Goal: Task Accomplishment & Management: Manage account settings

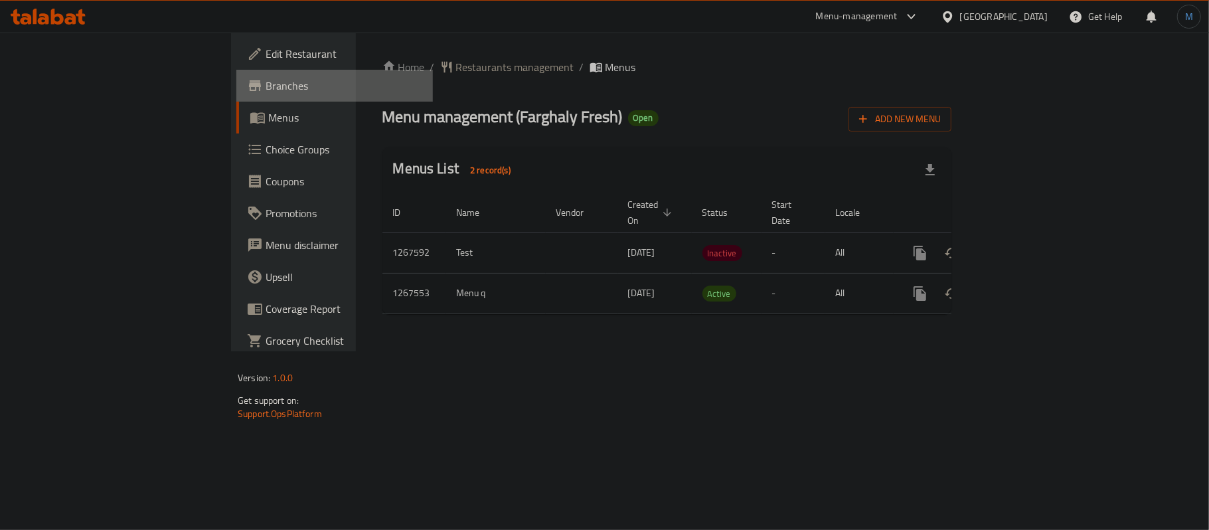
click at [236, 70] on link "Branches" at bounding box center [334, 86] width 196 height 32
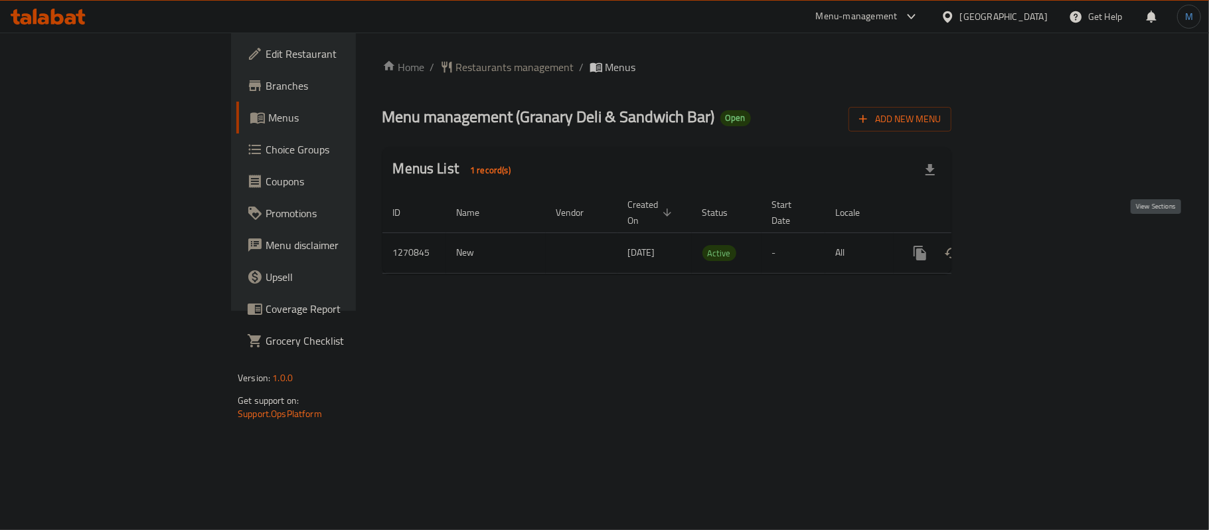
click at [1031, 237] on link "enhanced table" at bounding box center [1016, 253] width 32 height 32
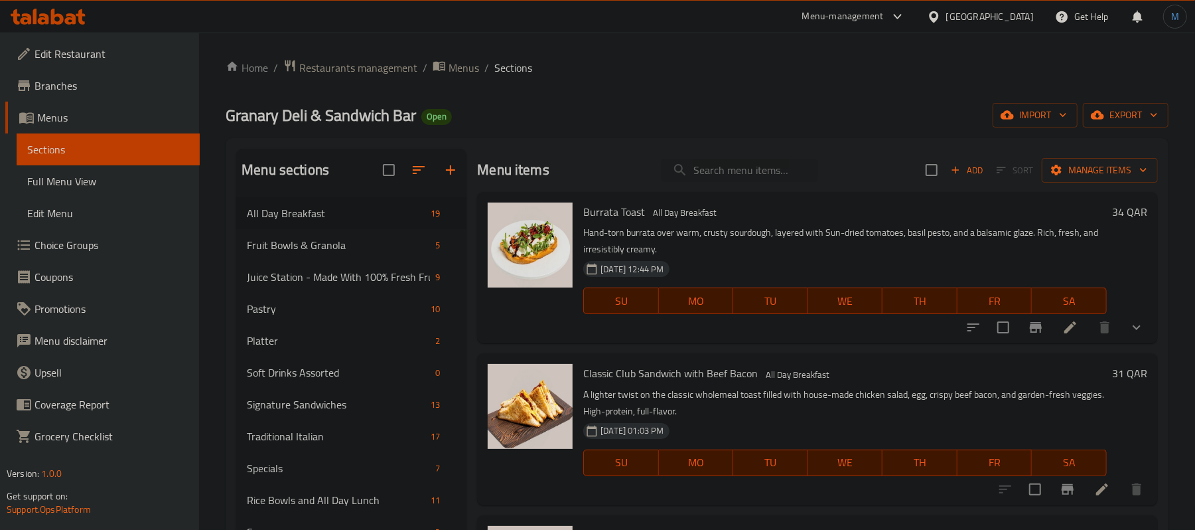
click at [862, 275] on div "14-09-2025 12:44 PM SU MO TU WE TH FR SA" at bounding box center [845, 292] width 534 height 72
click at [672, 166] on input "search" at bounding box center [740, 170] width 157 height 23
paste input "Butter Chicken With Steamed"
type input "Butter Chicken With Steamed"
click at [614, 361] on div "Classic Club Sandwich with Beef Bacon All Day Breakfast A lighter twist on the …" at bounding box center [845, 428] width 534 height 141
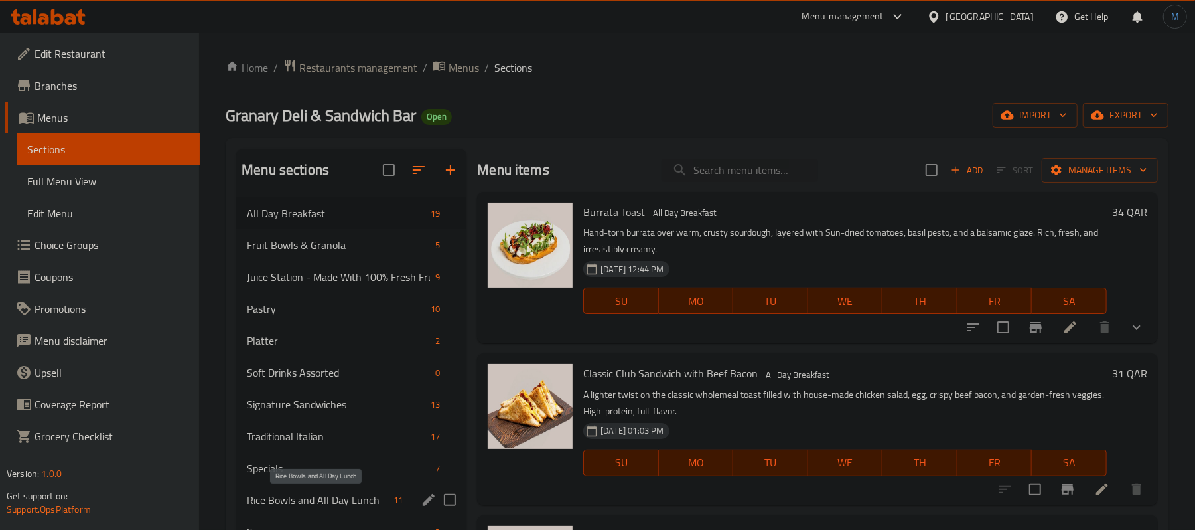
click at [345, 500] on span "Rice Bowls and All Day Lunch" at bounding box center [317, 500] width 141 height 16
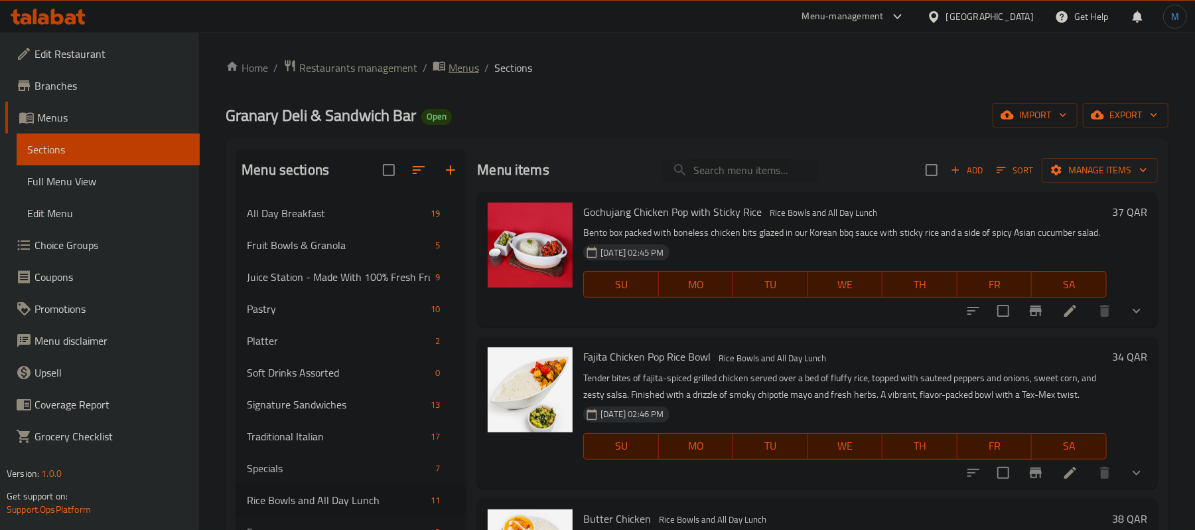
click at [455, 66] on span "Menus" at bounding box center [464, 68] width 31 height 16
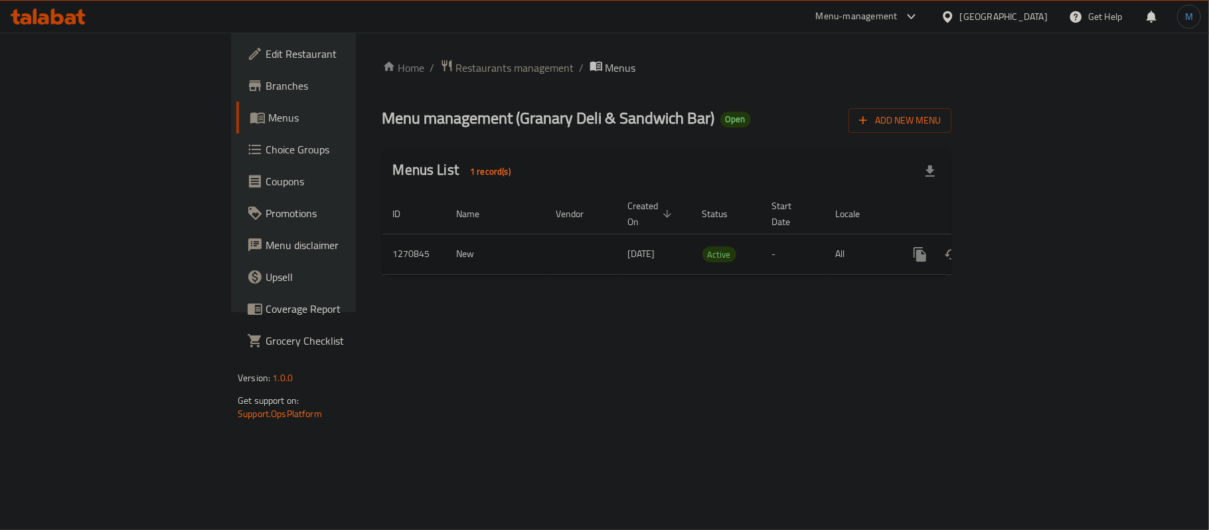
click at [1031, 238] on link "enhanced table" at bounding box center [1016, 254] width 32 height 32
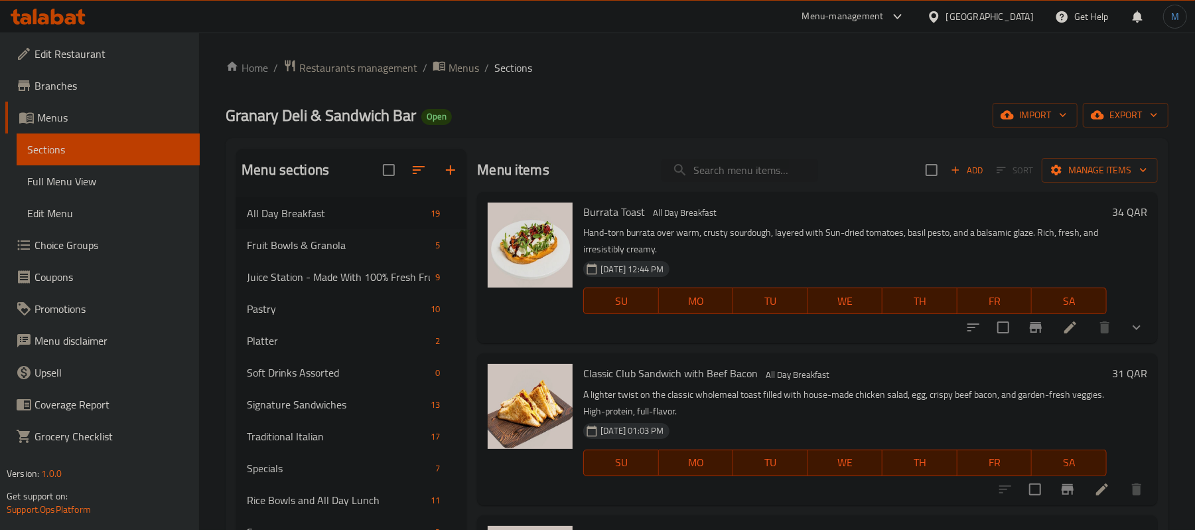
click at [1167, 234] on div "Menu sections All Day Breakfast 19 Fruit Bowls & Granola 5 Juice Station - Made…" at bounding box center [697, 494] width 943 height 712
click at [327, 512] on div "Rice Bowls and All Day Lunch 11" at bounding box center [351, 500] width 230 height 32
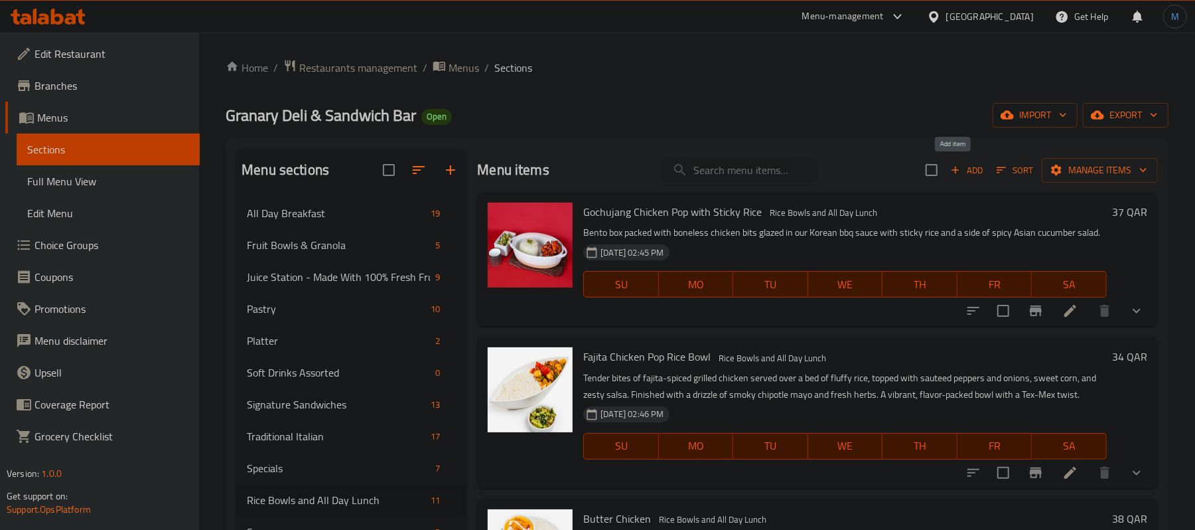
click at [952, 171] on icon "button" at bounding box center [955, 170] width 7 height 7
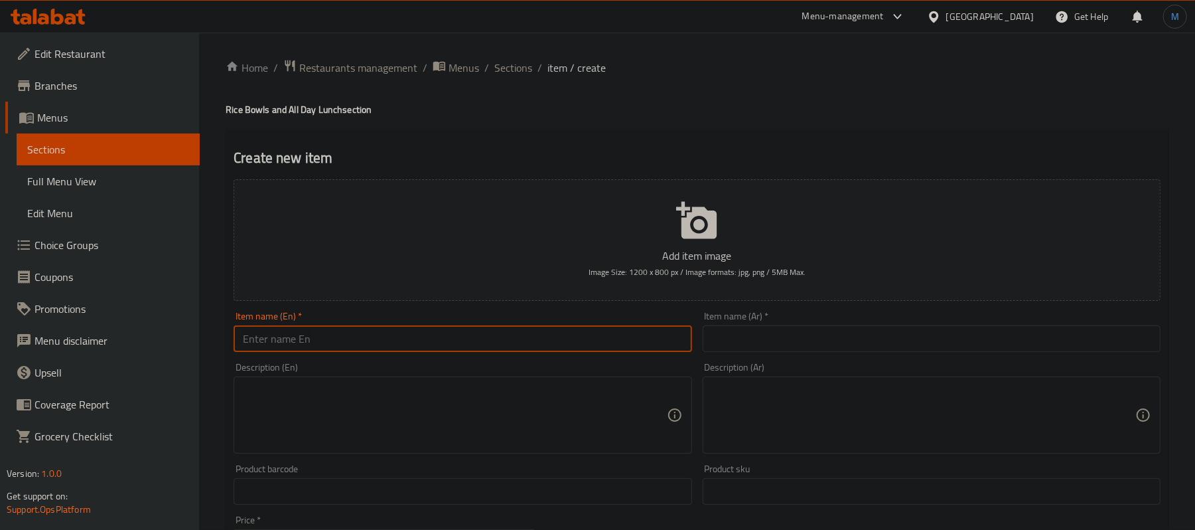
click at [582, 340] on input "text" at bounding box center [463, 338] width 458 height 27
paste input "Butter Chicken With Steamed Basmati And Paratha"
type input "Butter Chicken With Steamed Basmati And Paratha"
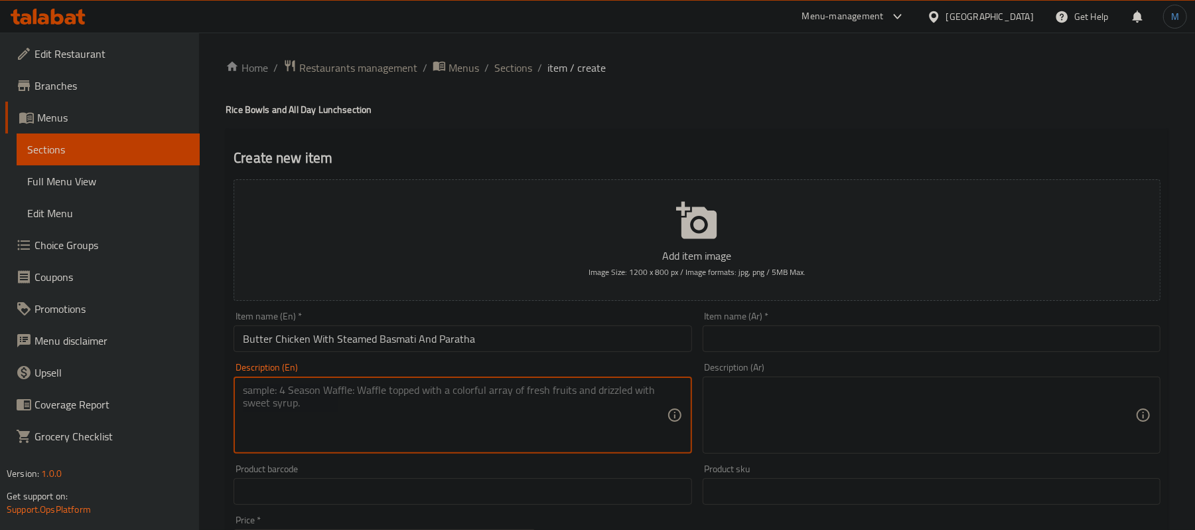
click at [317, 391] on textarea at bounding box center [454, 415] width 423 height 63
paste textarea "Tender tandoori-style chicken simmered in a creamy tomato-butter sauce, infused…"
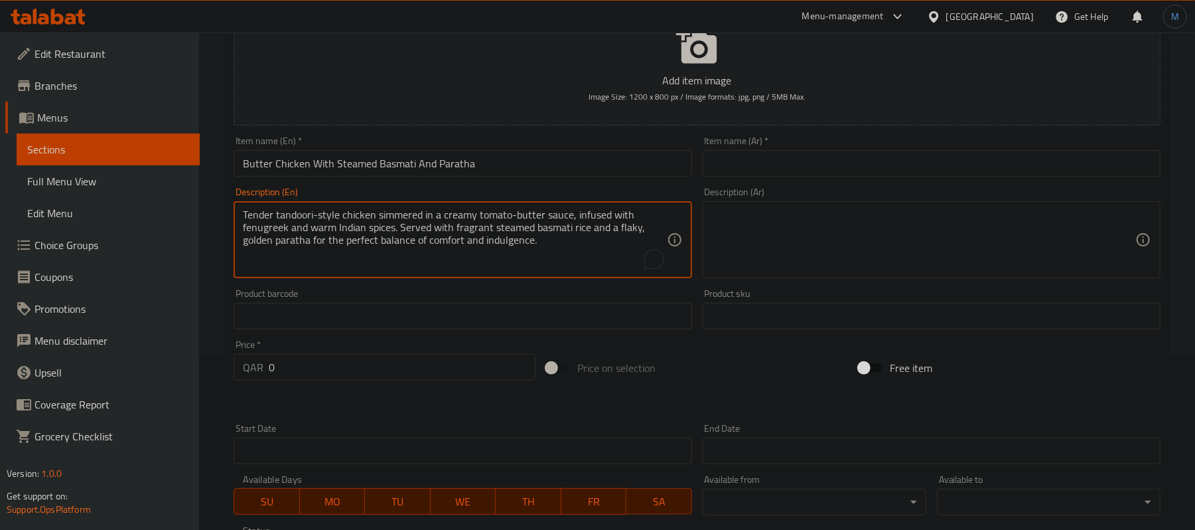
scroll to position [177, 0]
type textarea "Tender tandoori-style chicken simmered in a creamy tomato-butter sauce, infused…"
click at [351, 374] on input "0" at bounding box center [402, 365] width 267 height 27
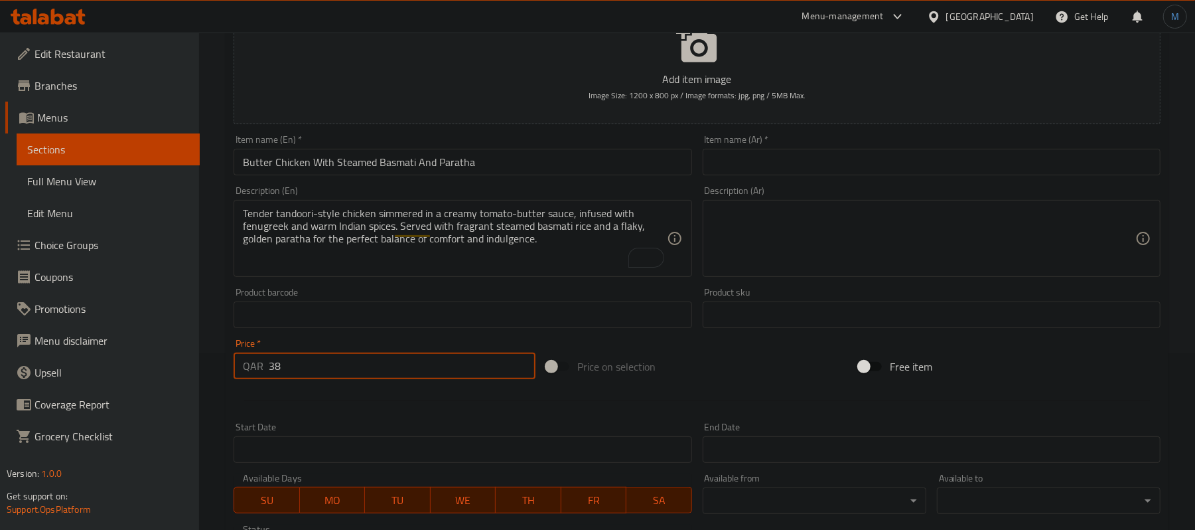
type input "38"
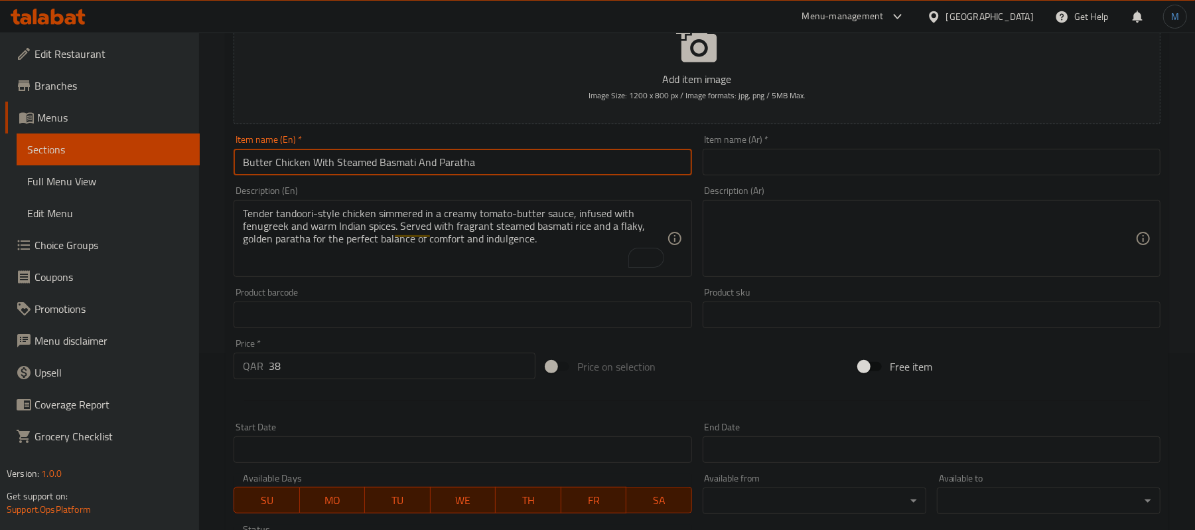
click at [518, 158] on input "Butter Chicken With Steamed Basmati And Paratha" at bounding box center [463, 162] width 458 height 27
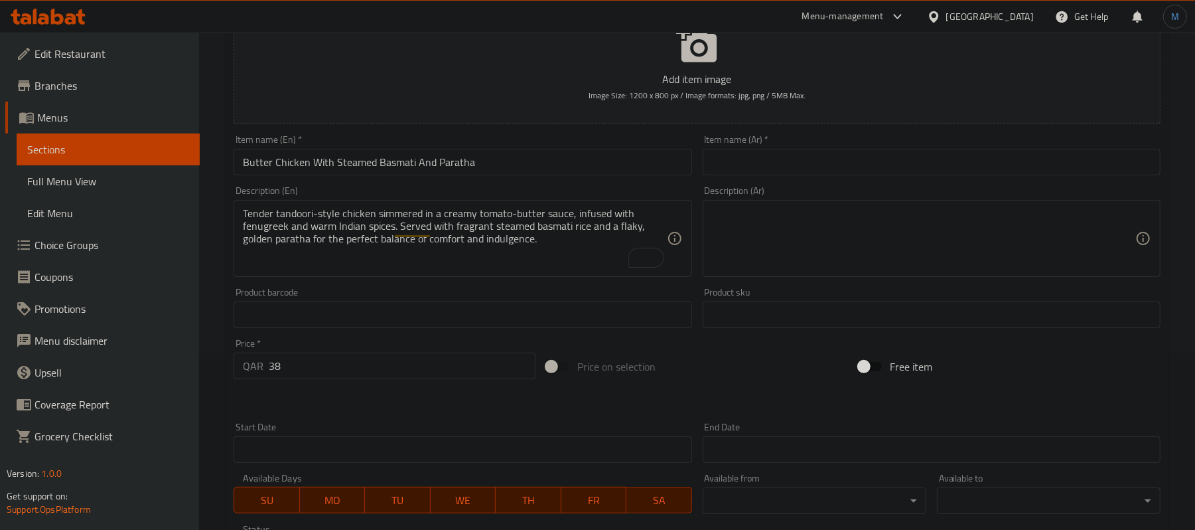
click at [1029, 168] on input "text" at bounding box center [932, 162] width 458 height 27
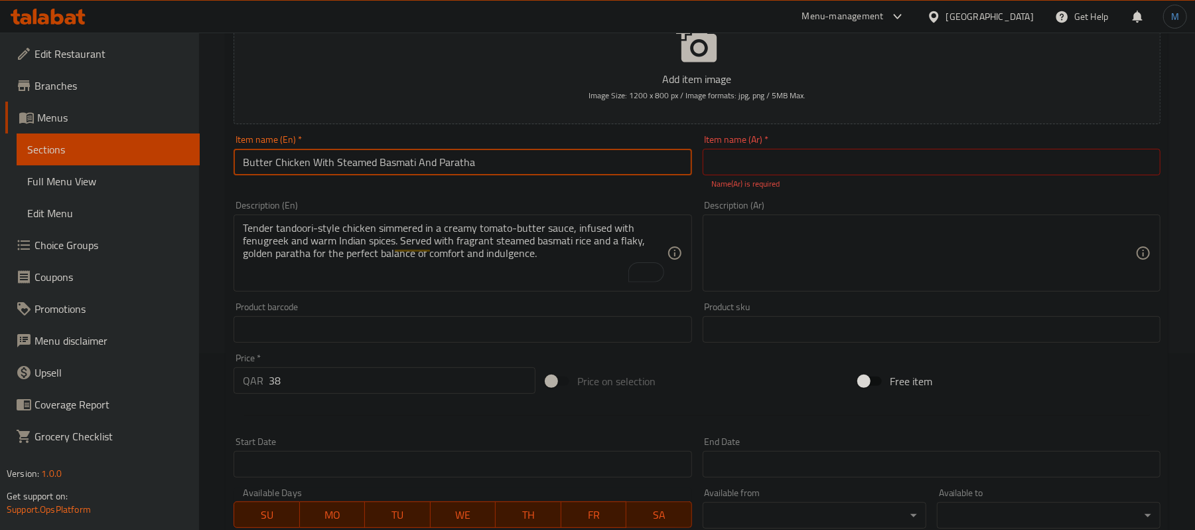
click at [502, 159] on input "Butter Chicken With Steamed Basmati And Paratha" at bounding box center [463, 162] width 458 height 27
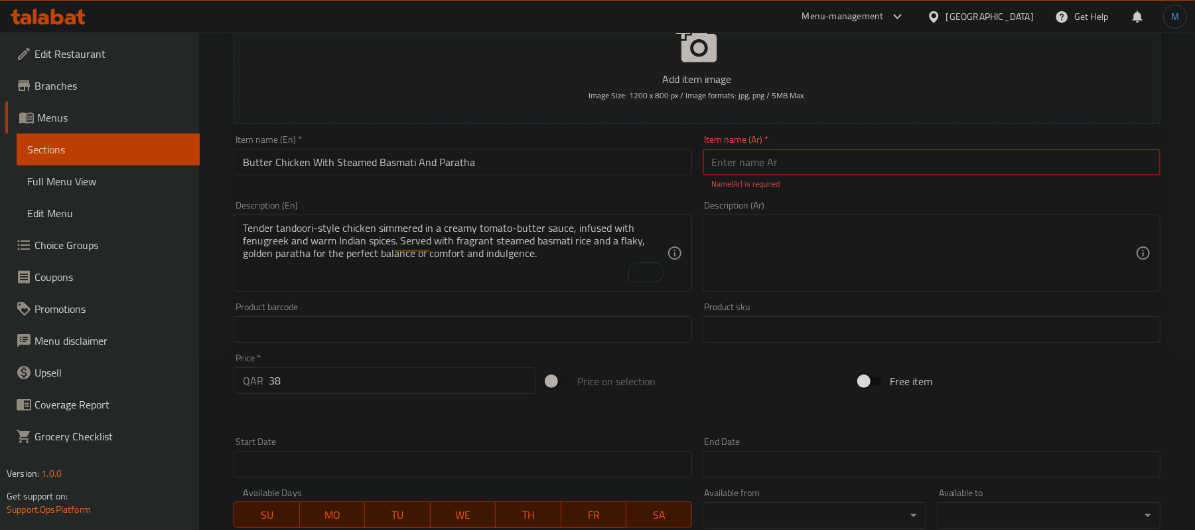
click at [1152, 175] on input "text" at bounding box center [932, 162] width 458 height 27
paste input "دجاج بالزبدة مع أرز بسمتي مطهو على البخار وبراثا"
type input "دجاج بالزبدة مع أرز بسمتي مطهو على البخار وبراثا"
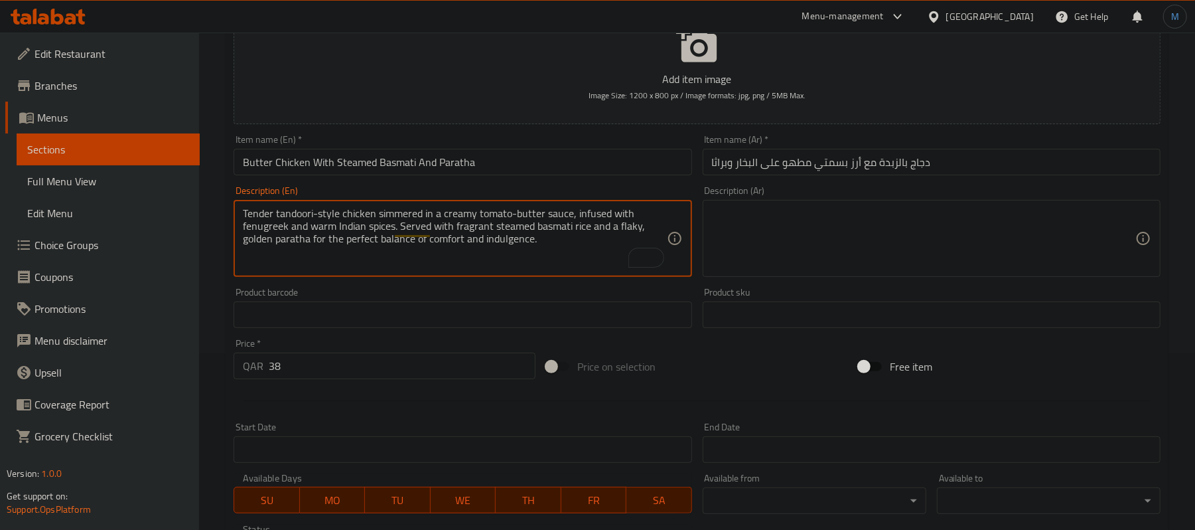
click at [580, 268] on textarea "Tender tandoori-style chicken simmered in a creamy tomato-butter sauce, infused…" at bounding box center [454, 238] width 423 height 63
click at [1018, 244] on textarea at bounding box center [923, 238] width 423 height 63
paste textarea "دجاج تندوري طري مطهو على نار هادئة في صلصة كريمة من الطماطم والزبدة، منقوع بالح…"
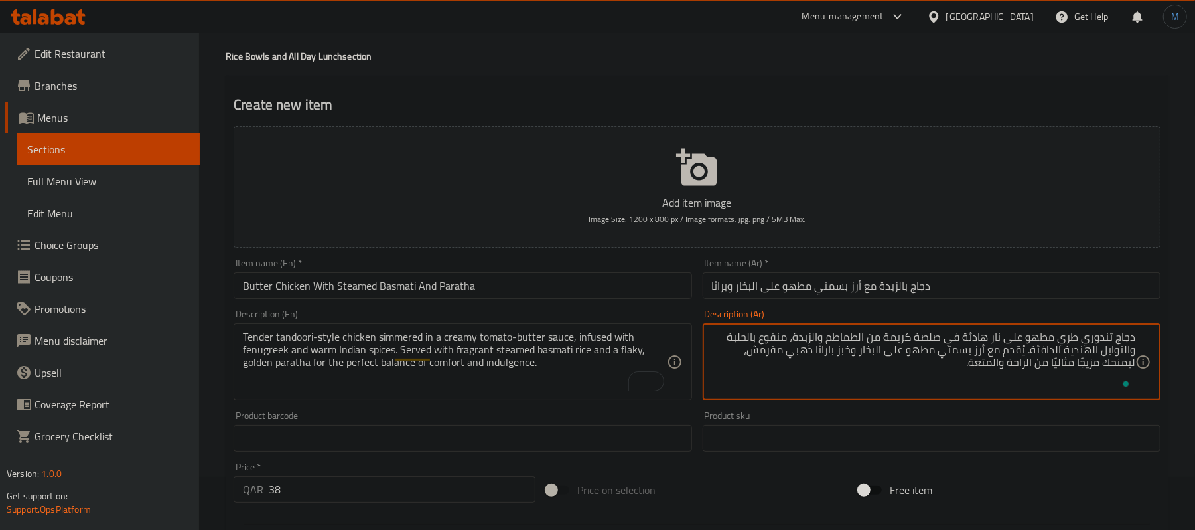
scroll to position [407, 0]
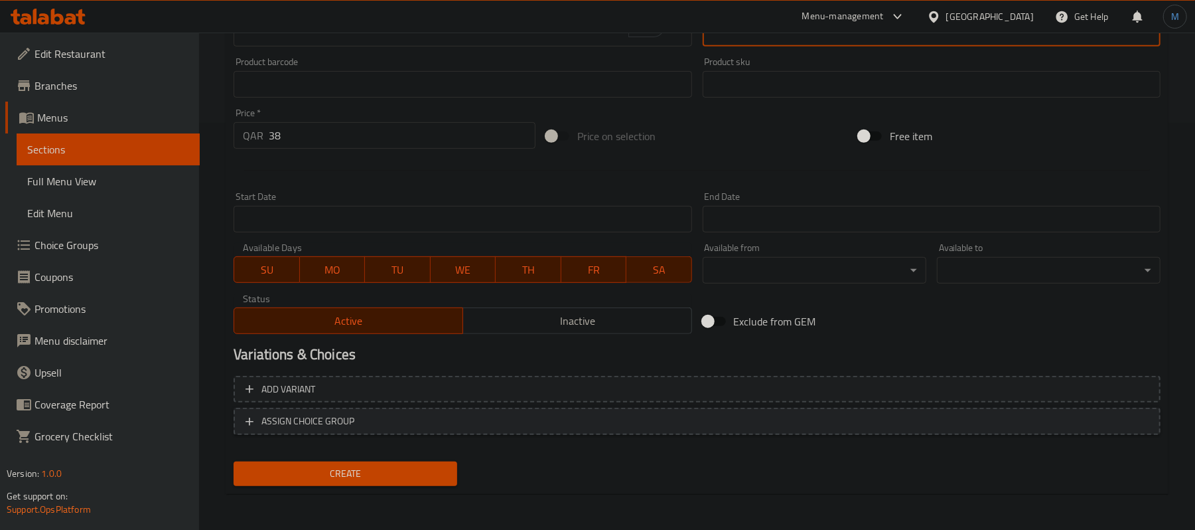
type textarea "دجاج تندوري طري مطهو على نار هادئة في صلصة كريمة من الطماطم والزبدة، منقوع بالح…"
click at [482, 413] on span "ASSIGN CHOICE GROUP" at bounding box center [697, 421] width 903 height 17
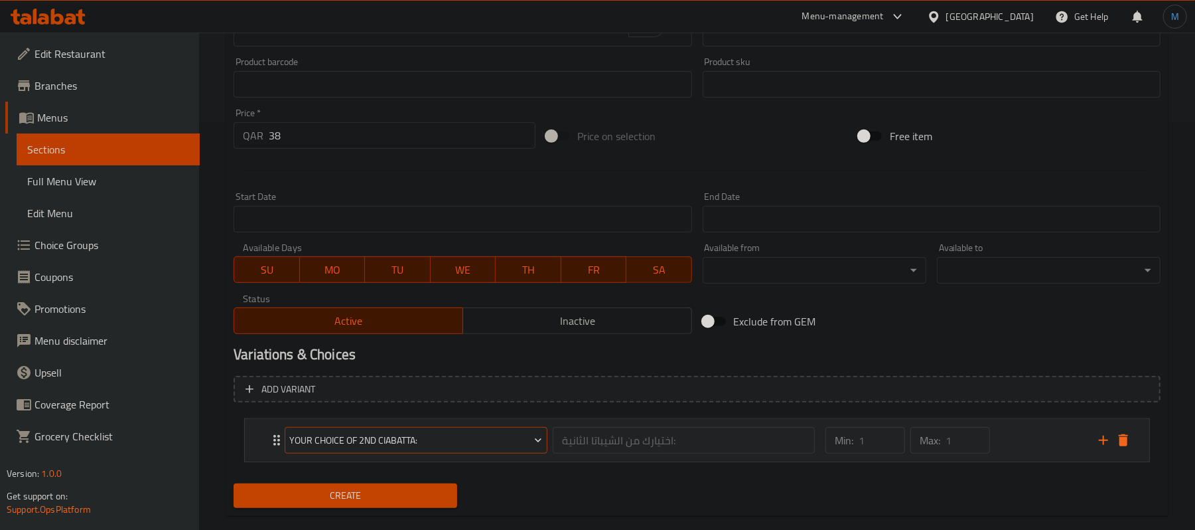
click at [476, 452] on button "Your Choice Of 2nd Ciabatta:" at bounding box center [416, 440] width 263 height 27
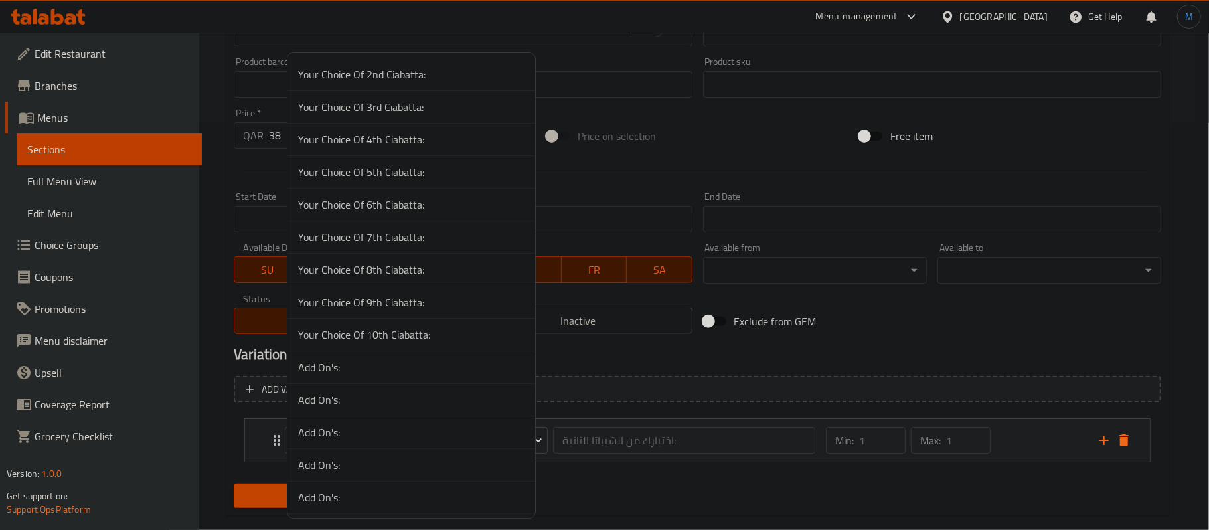
click at [417, 378] on li "Add On's:" at bounding box center [411, 367] width 248 height 33
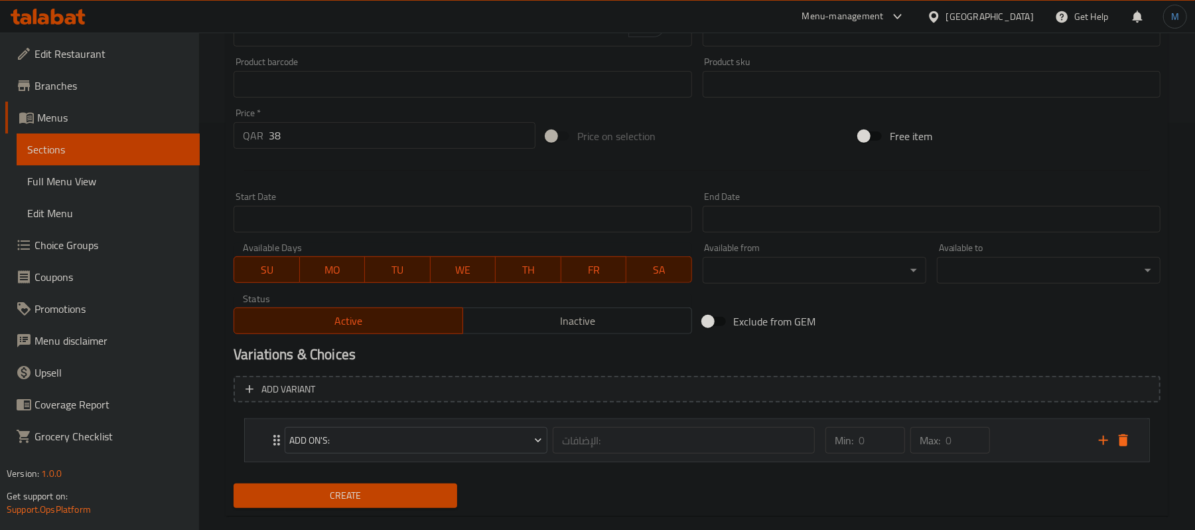
click at [1021, 433] on div "Min: 0 ​ Max: 0 ​" at bounding box center [954, 440] width 273 height 42
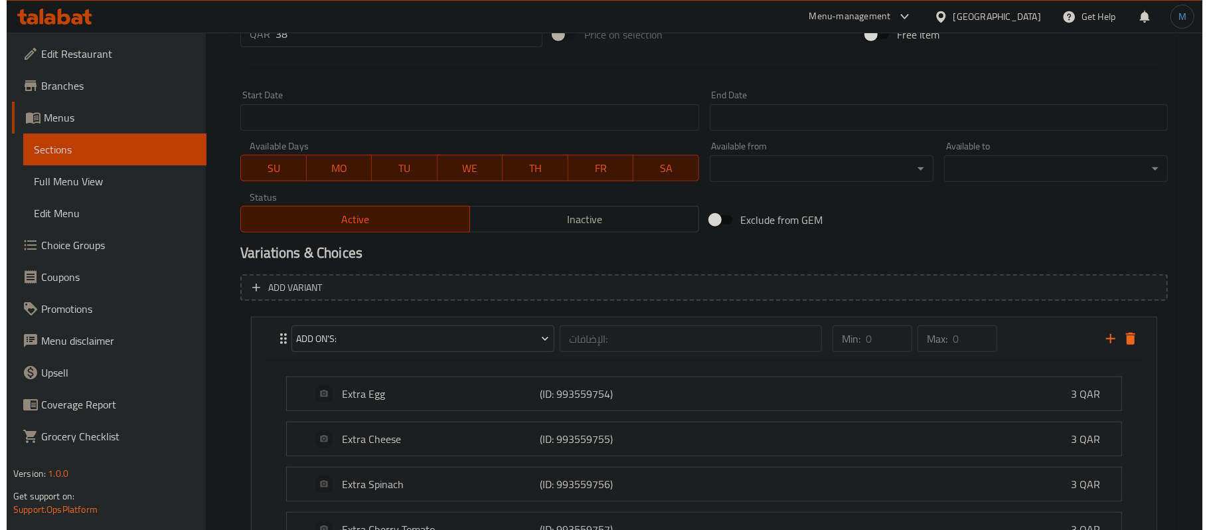
scroll to position [640, 0]
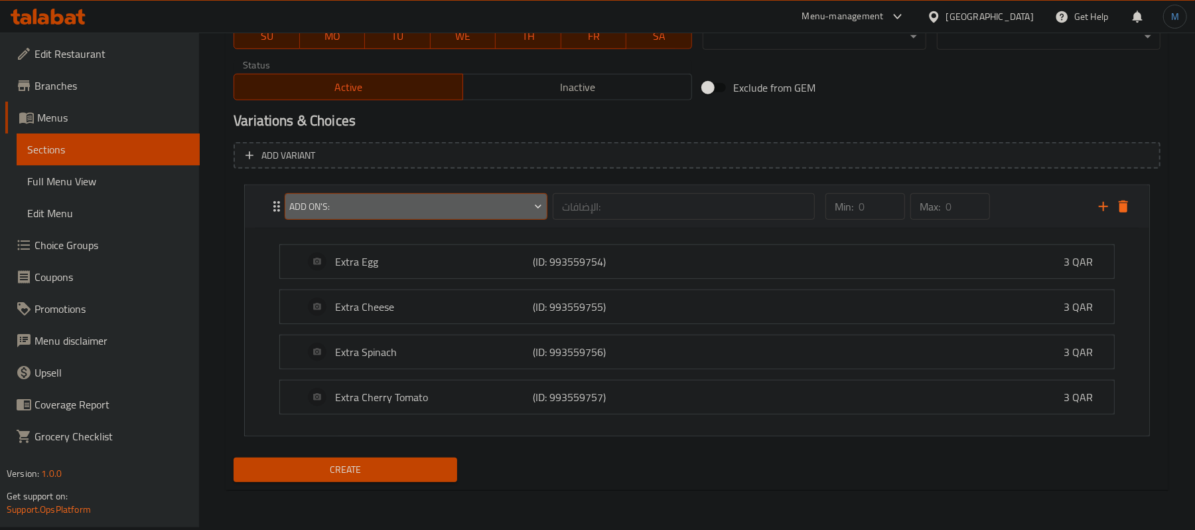
click at [439, 214] on span "Add On's:" at bounding box center [416, 206] width 253 height 17
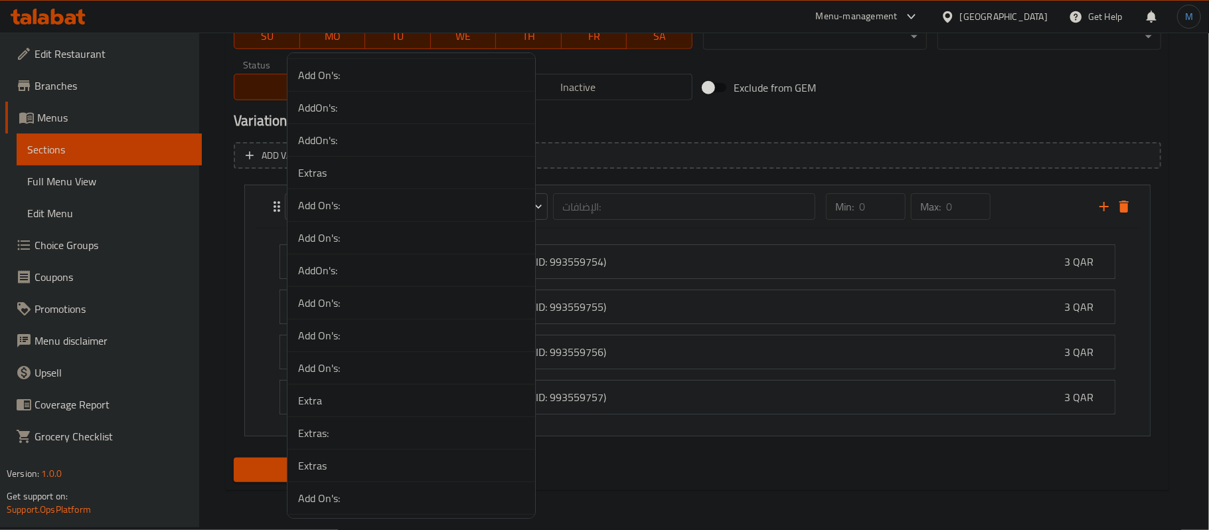
scroll to position [619, 0]
click at [365, 338] on span "Add On's:" at bounding box center [411, 333] width 226 height 16
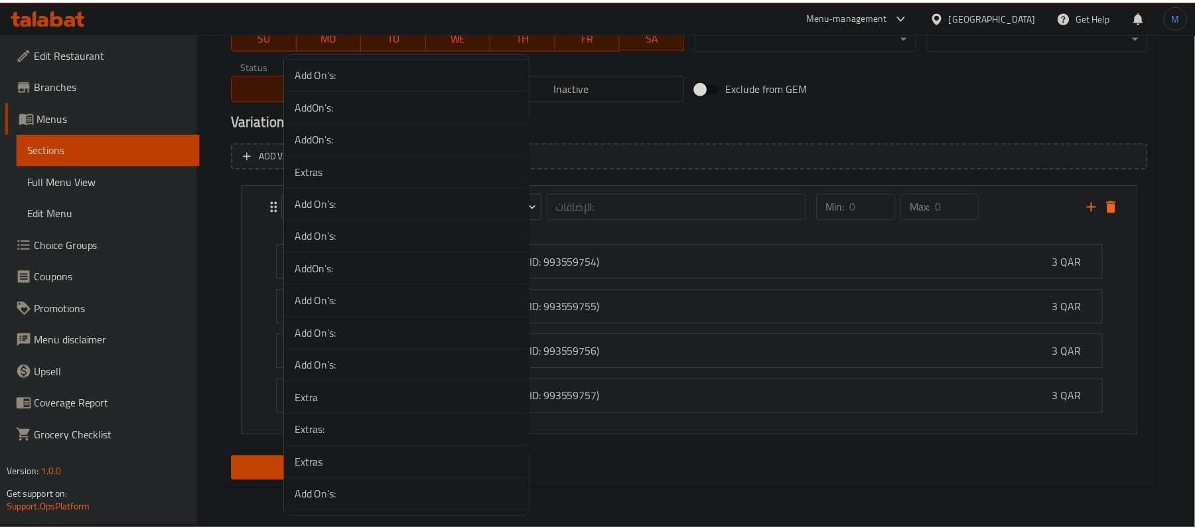
scroll to position [431, 0]
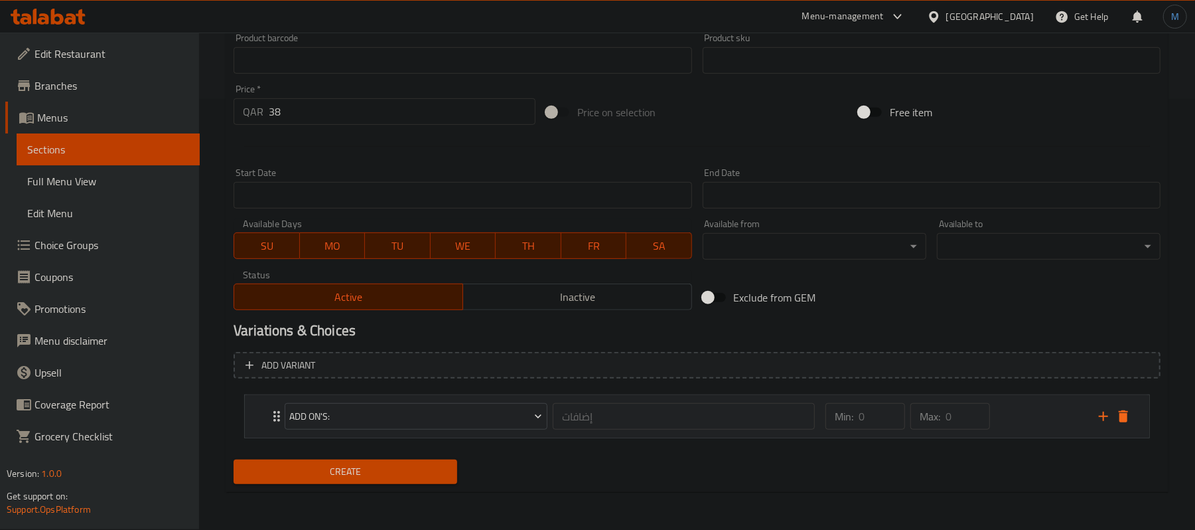
click at [1009, 419] on div "Min: 0 ​ Max: 0 ​" at bounding box center [954, 416] width 273 height 42
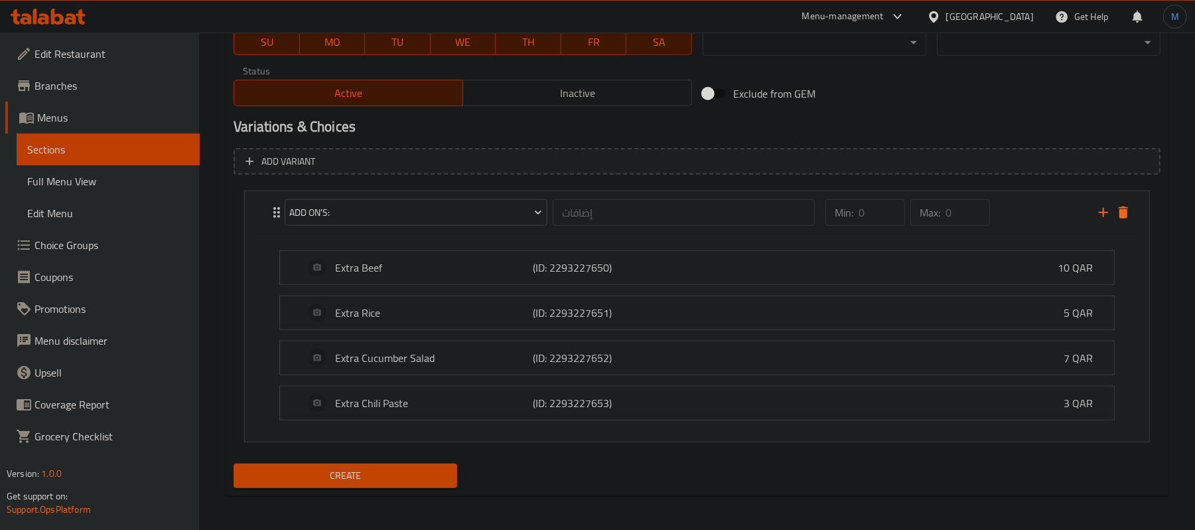
scroll to position [640, 0]
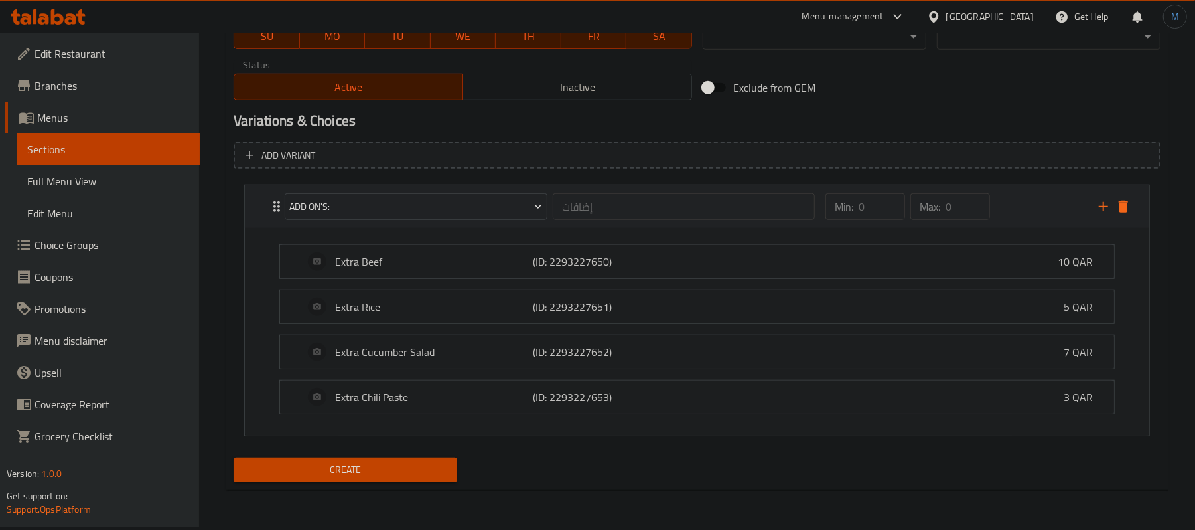
click at [426, 226] on div "Add On's: إضافات ​" at bounding box center [550, 206] width 546 height 42
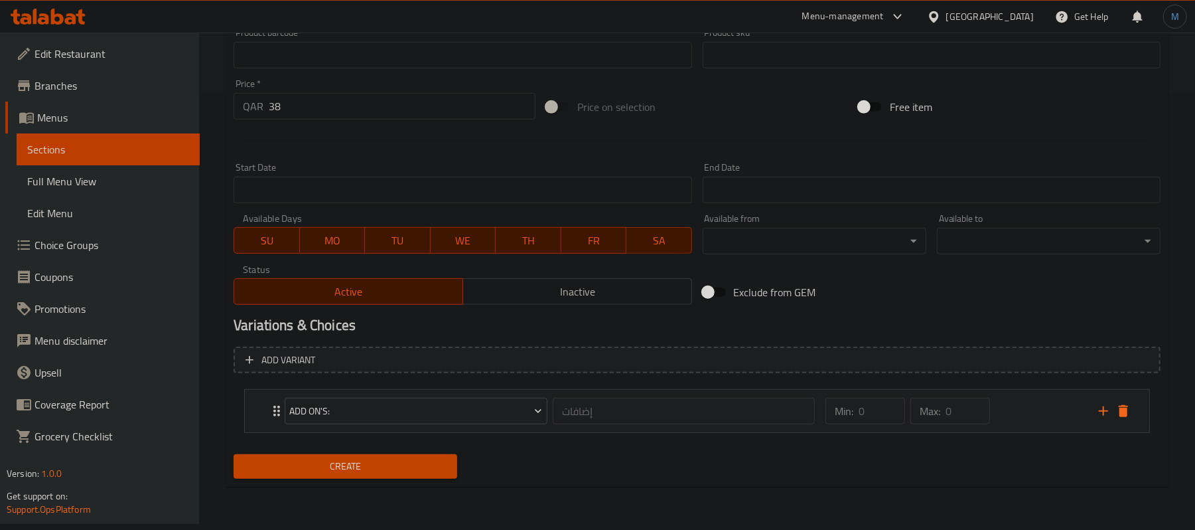
scroll to position [431, 0]
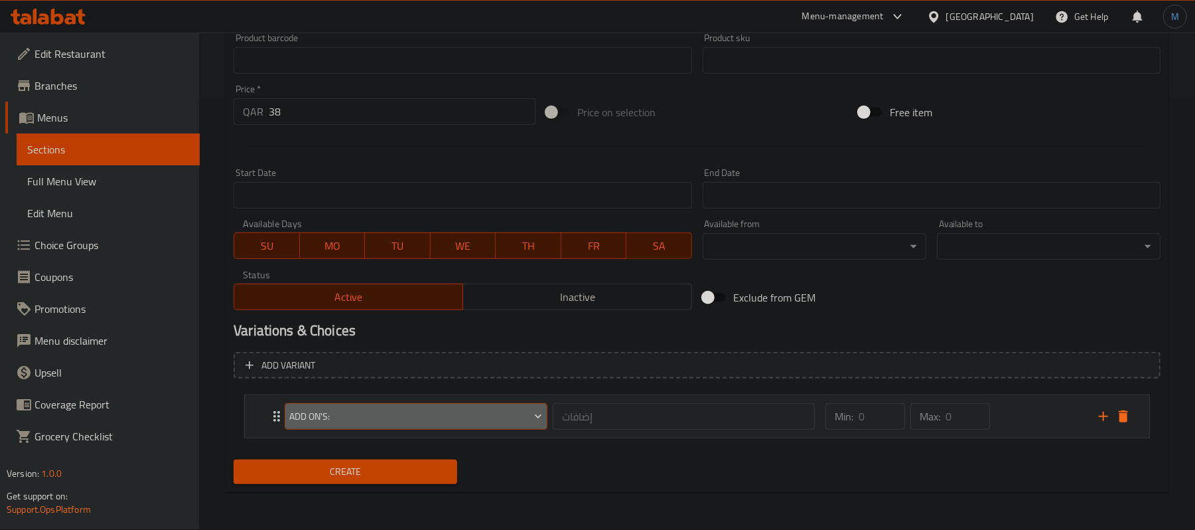
click at [380, 412] on span "Add On's:" at bounding box center [416, 416] width 253 height 17
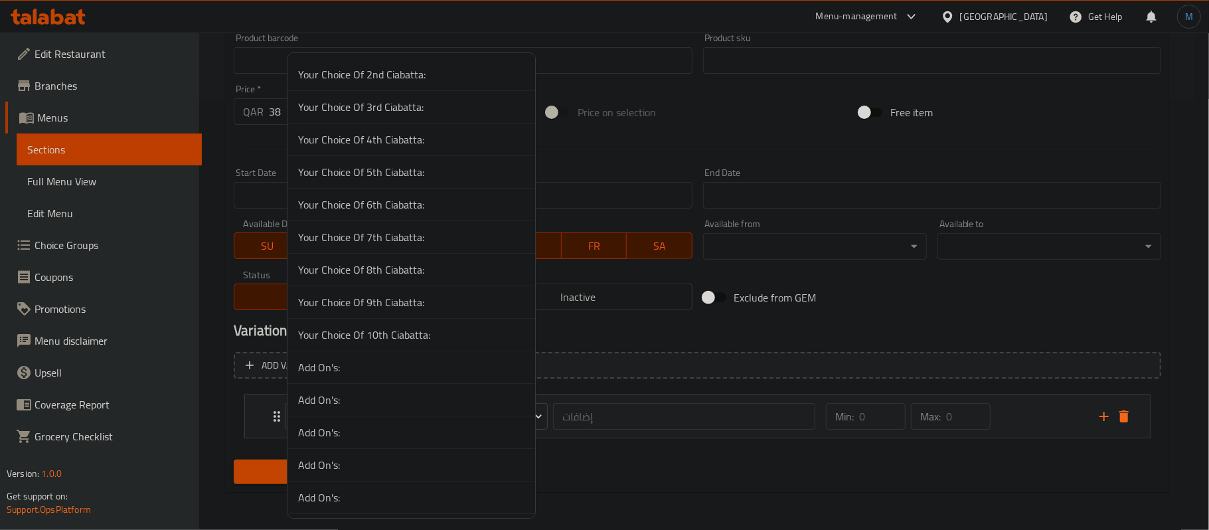
click at [343, 374] on span "Add On's:" at bounding box center [411, 367] width 226 height 16
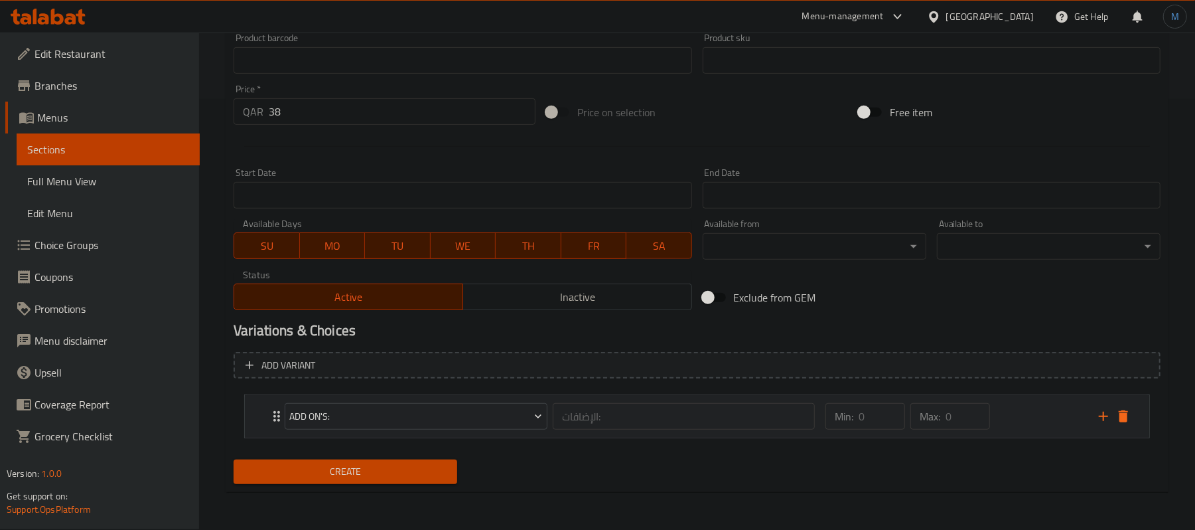
click at [1010, 423] on div "Min: 0 ​ Max: 0 ​" at bounding box center [954, 416] width 273 height 42
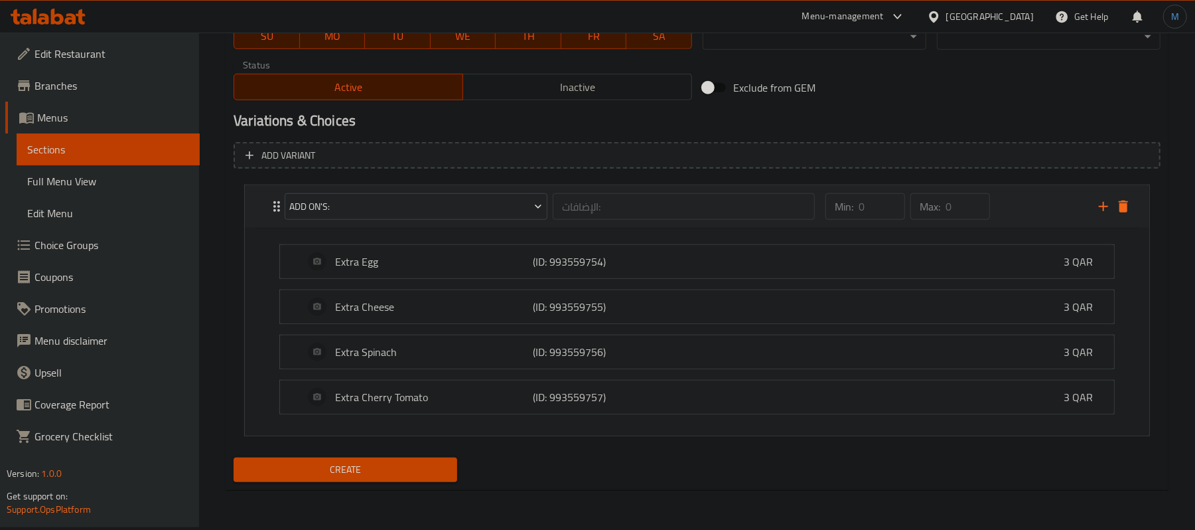
click at [393, 228] on div "Add On's: الإضافات: ​" at bounding box center [550, 206] width 546 height 42
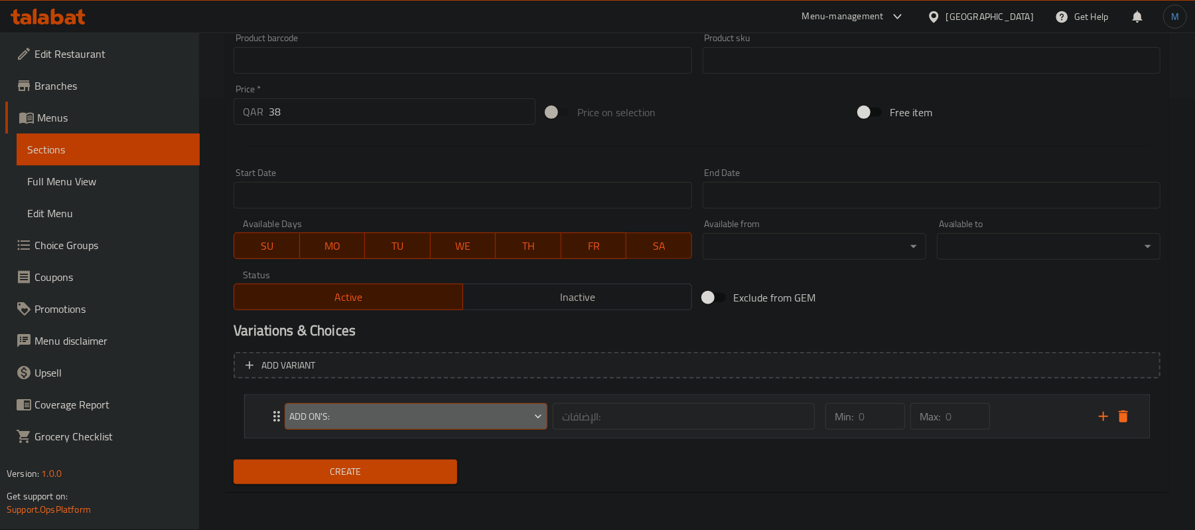
click at [353, 403] on button "Add On's:" at bounding box center [416, 416] width 263 height 27
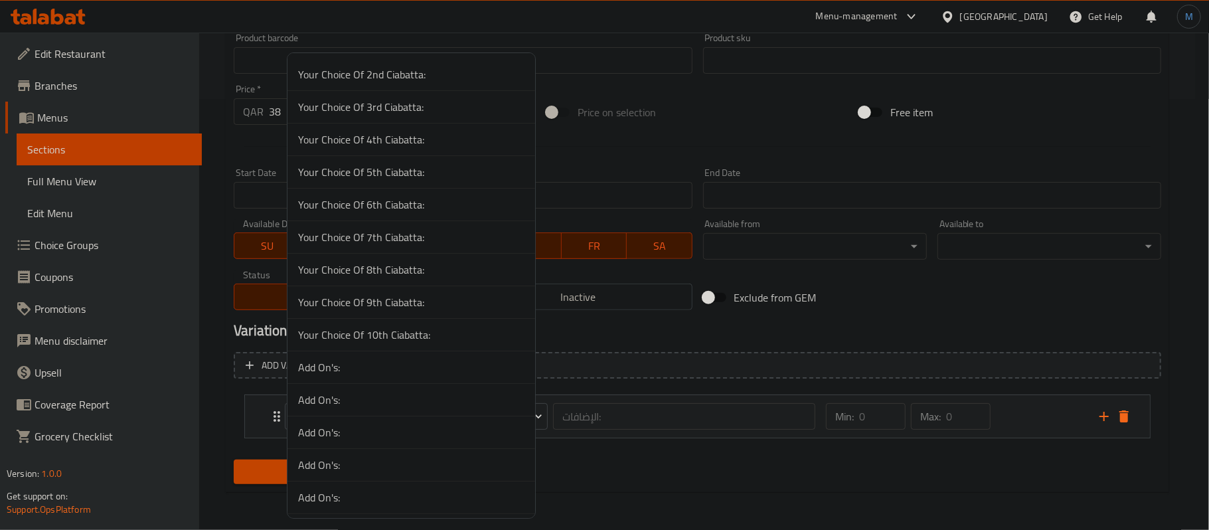
click at [336, 408] on span "Add On's:" at bounding box center [411, 400] width 226 height 16
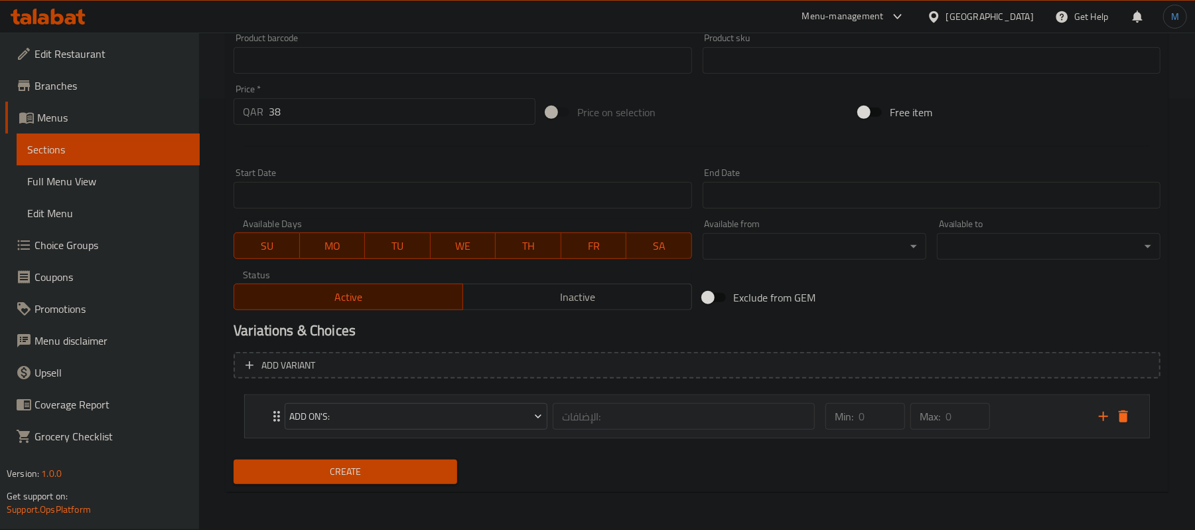
click at [1014, 410] on div "Min: 0 ​ Max: 0 ​" at bounding box center [954, 416] width 273 height 42
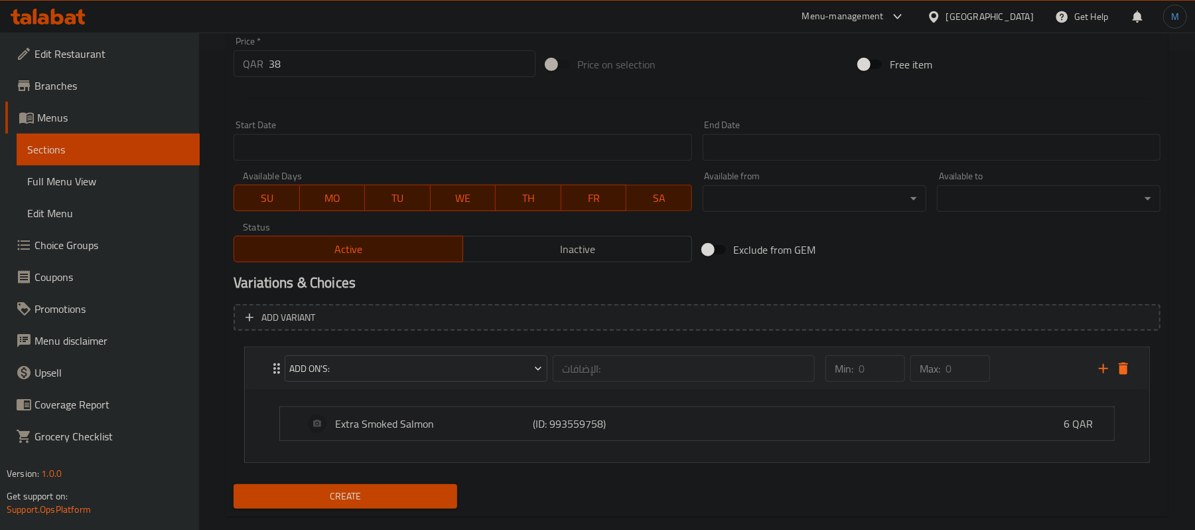
scroll to position [503, 0]
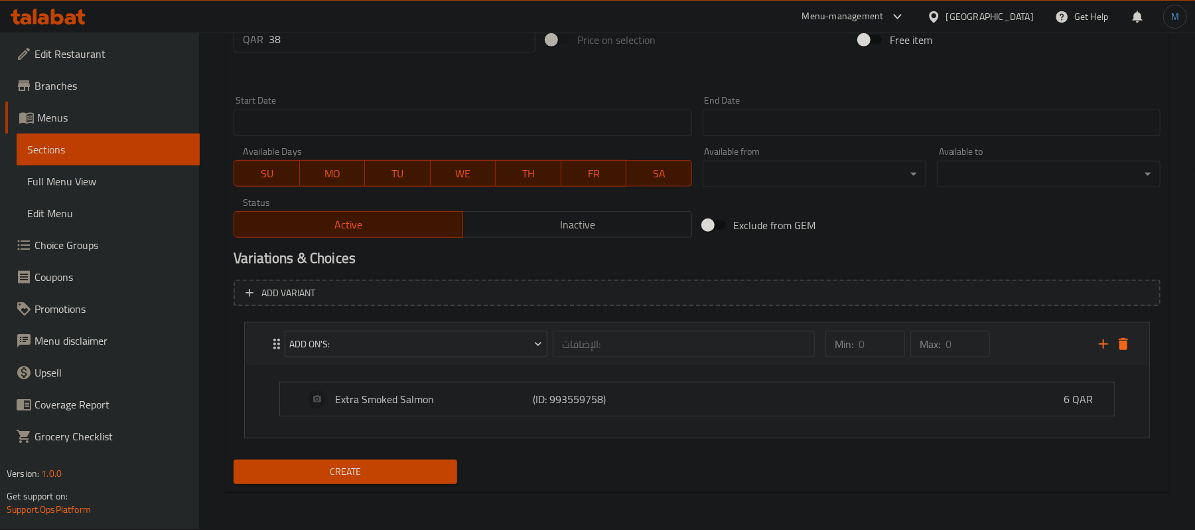
click at [496, 358] on div "Add On's:" at bounding box center [416, 344] width 268 height 32
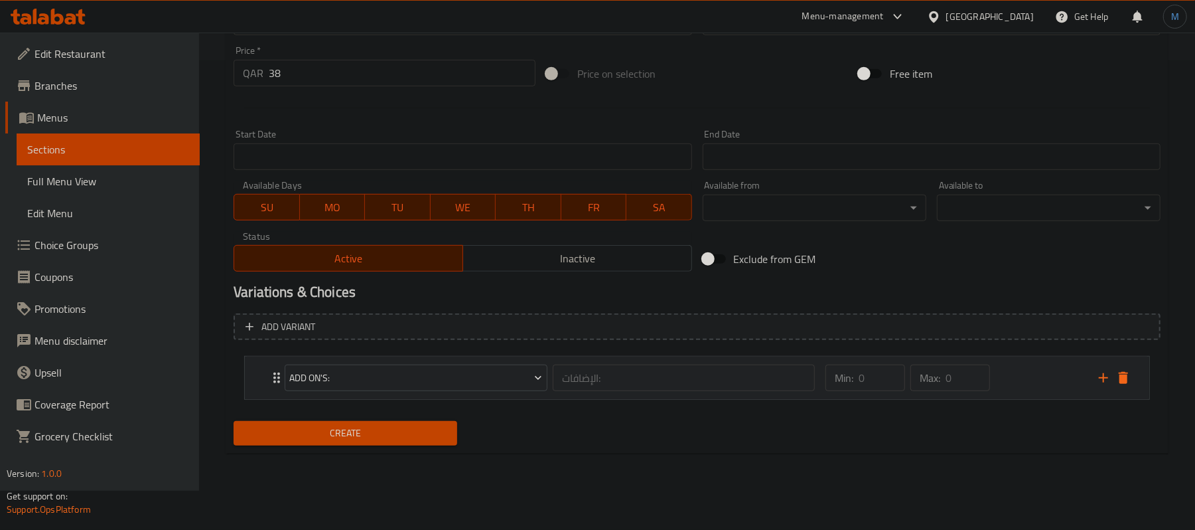
scroll to position [431, 0]
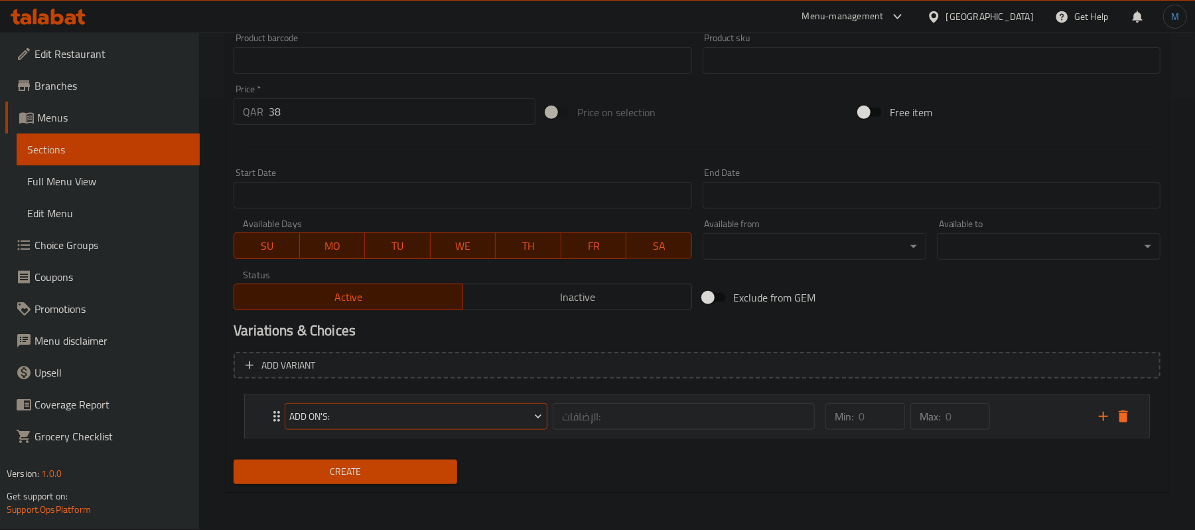
click at [487, 412] on span "Add On's:" at bounding box center [416, 416] width 253 height 17
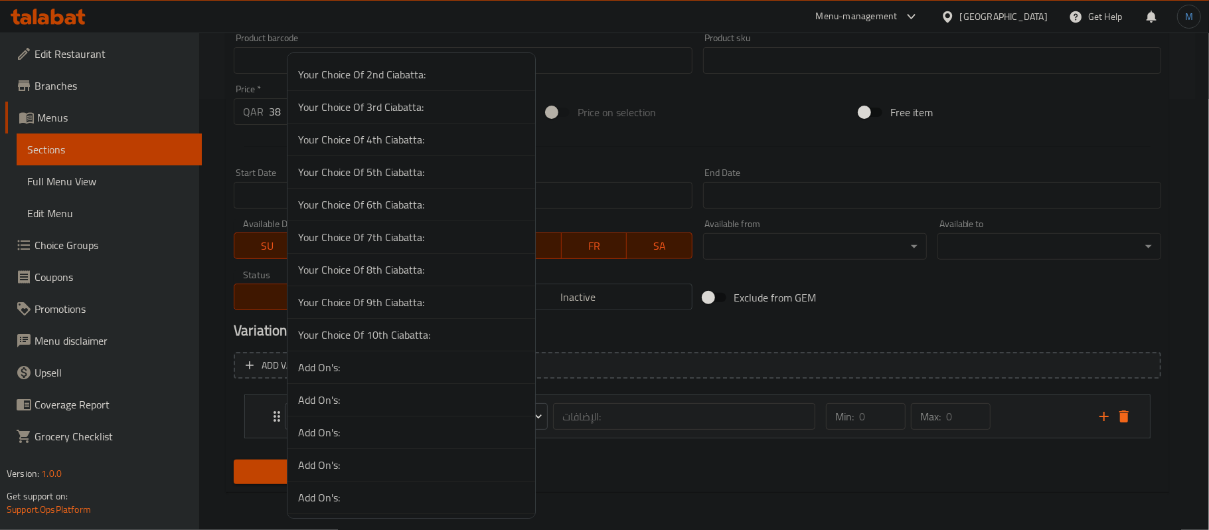
click at [333, 447] on li "Add On's:" at bounding box center [411, 432] width 248 height 33
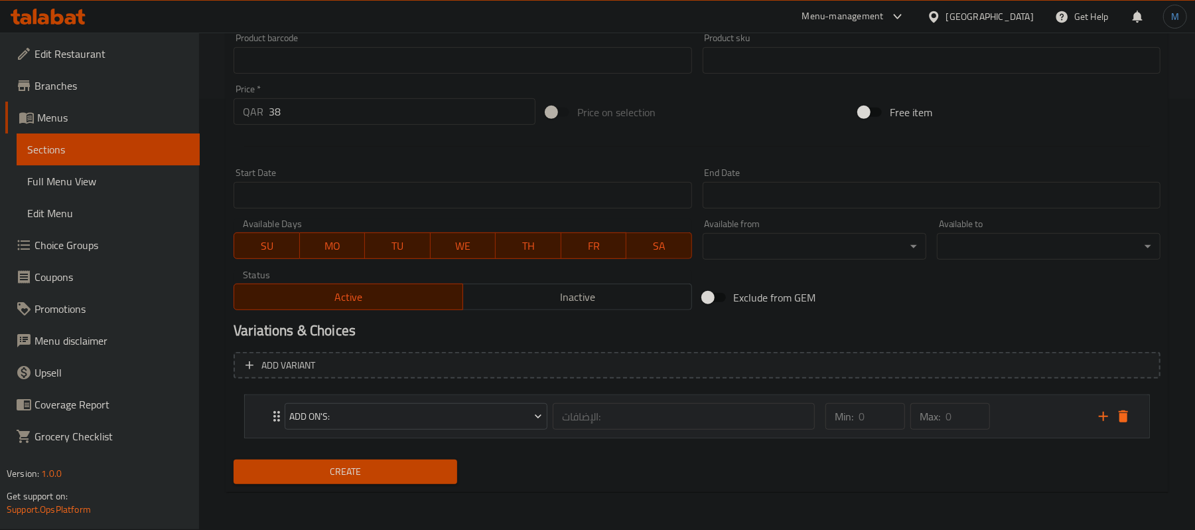
click at [1058, 420] on div "Min: 0 ​ Max: 0 ​" at bounding box center [954, 416] width 273 height 42
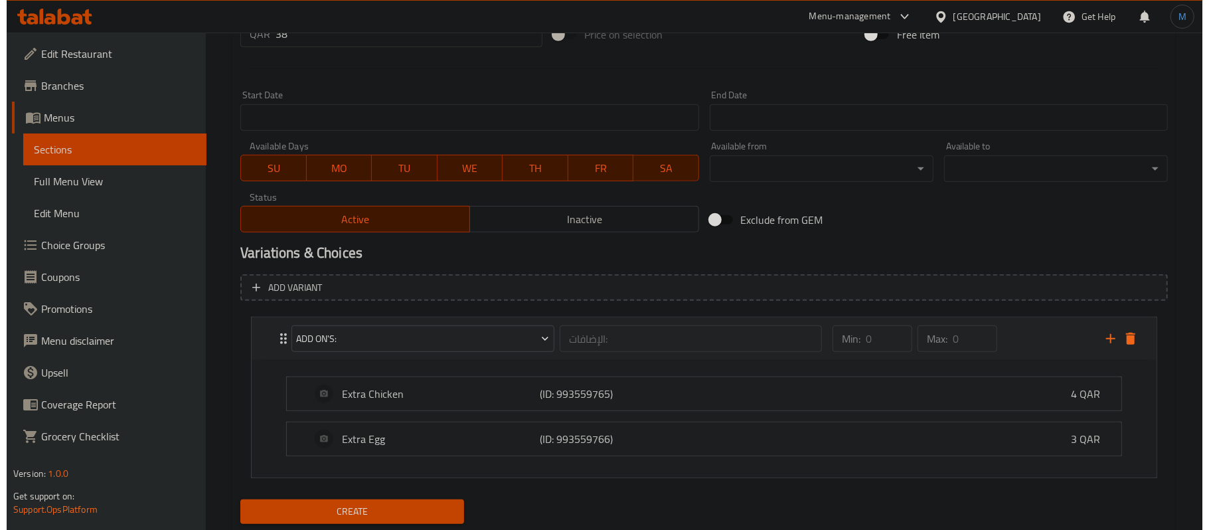
scroll to position [550, 0]
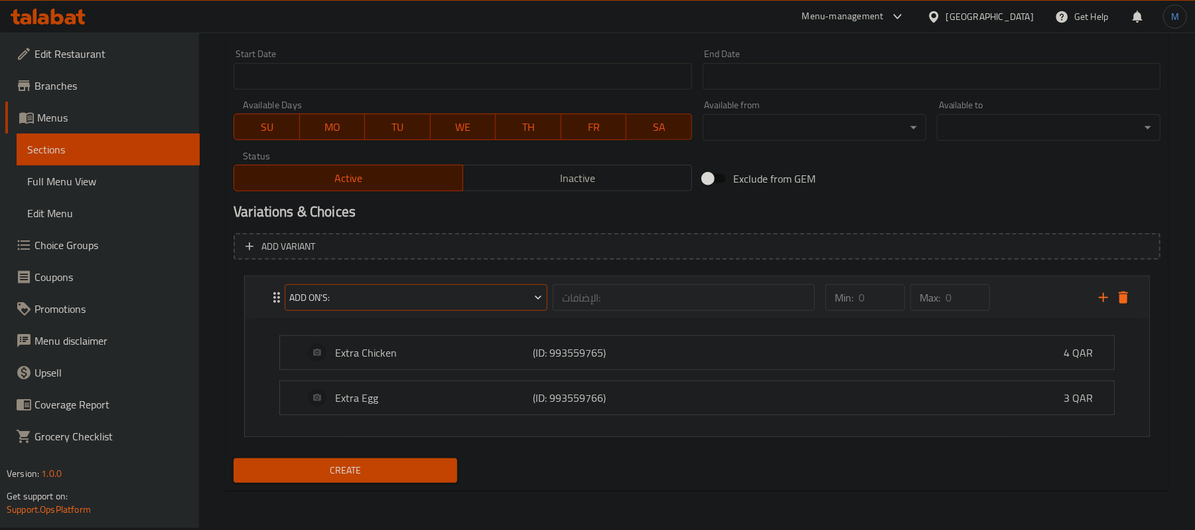
click at [421, 303] on span "Add On's:" at bounding box center [416, 297] width 253 height 17
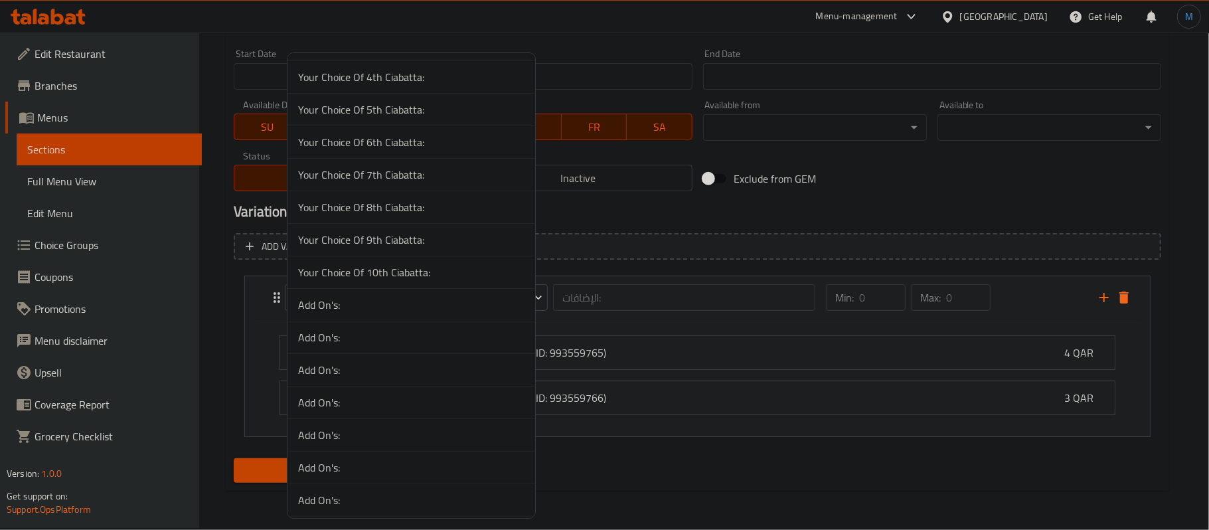
scroll to position [88, 0]
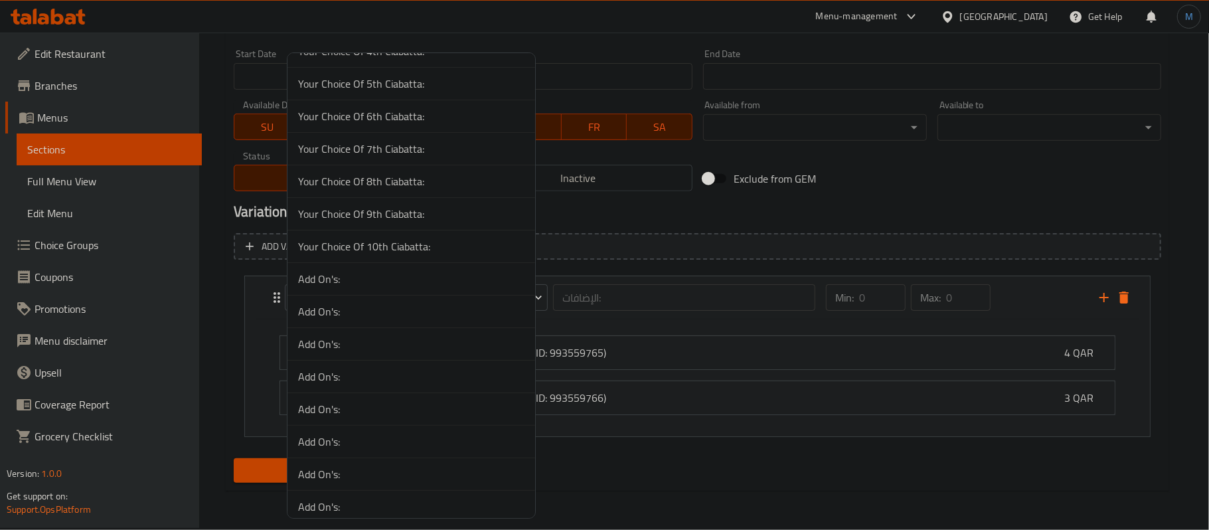
click at [394, 384] on span "Add On's:" at bounding box center [411, 376] width 226 height 16
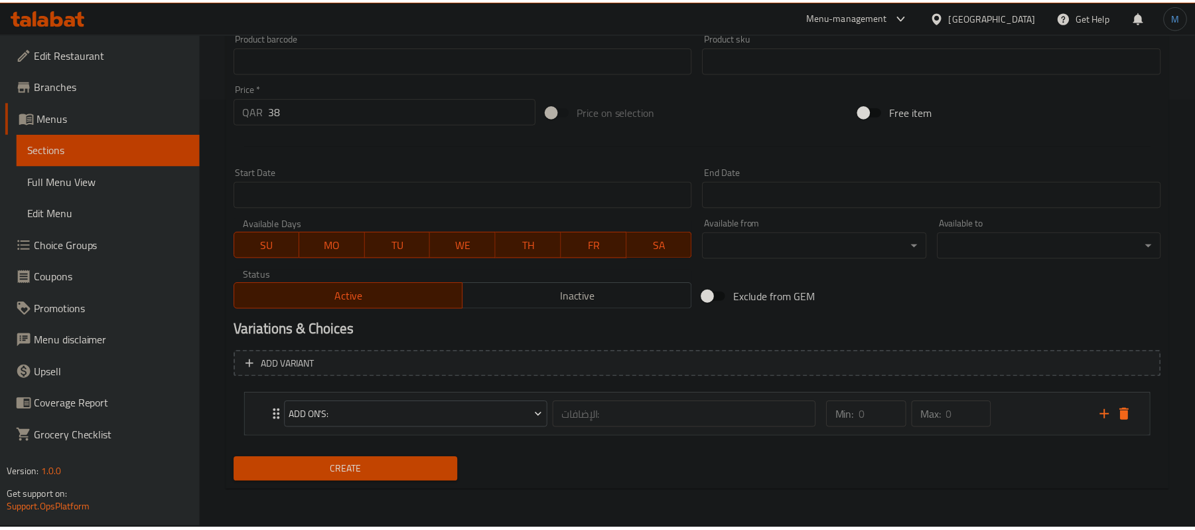
scroll to position [431, 0]
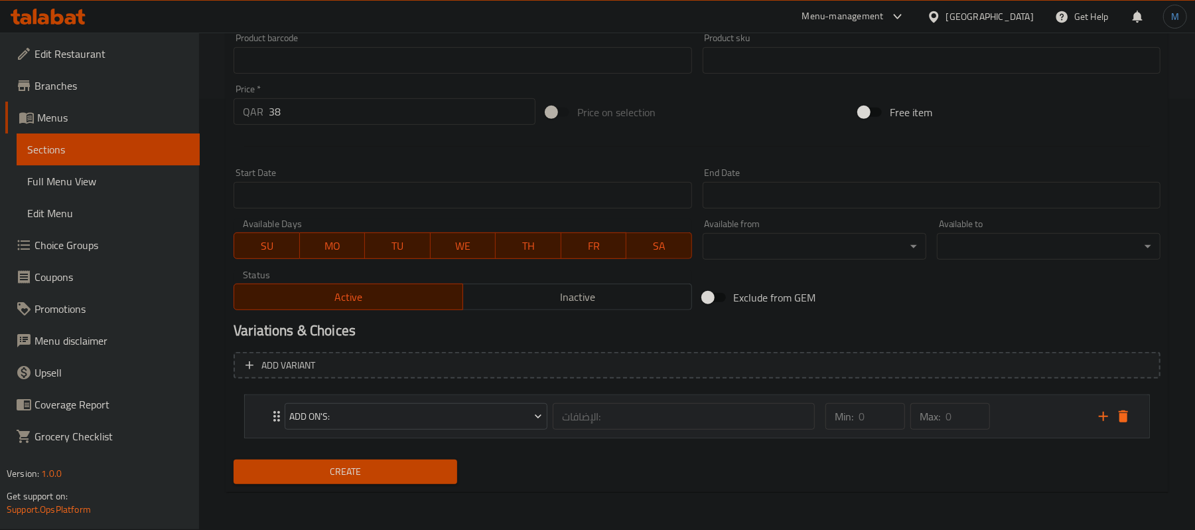
click at [1042, 430] on div "Min: 0 ​ Max: 0 ​" at bounding box center [954, 416] width 273 height 42
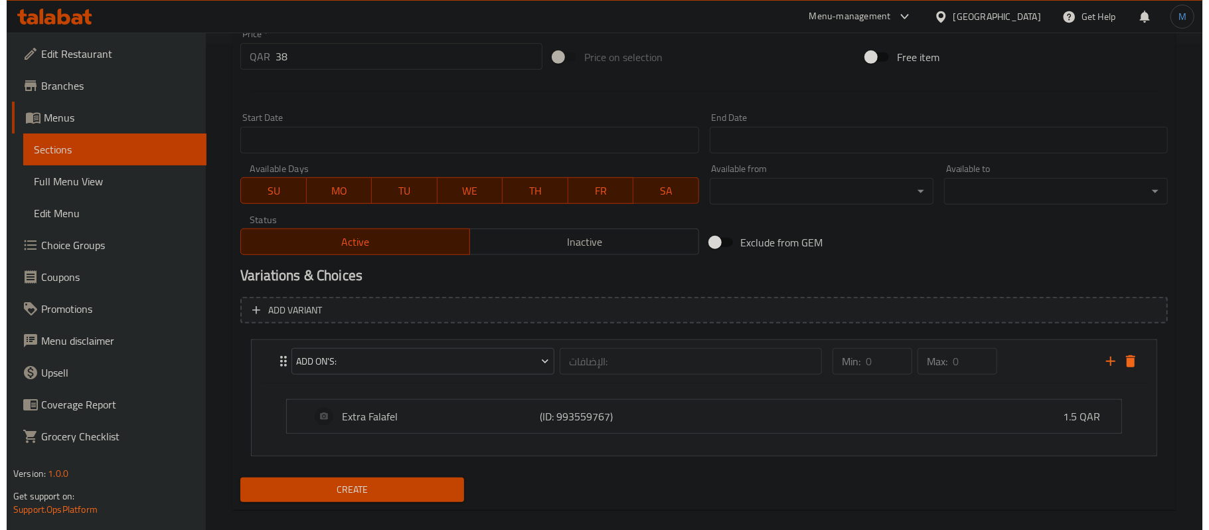
scroll to position [503, 0]
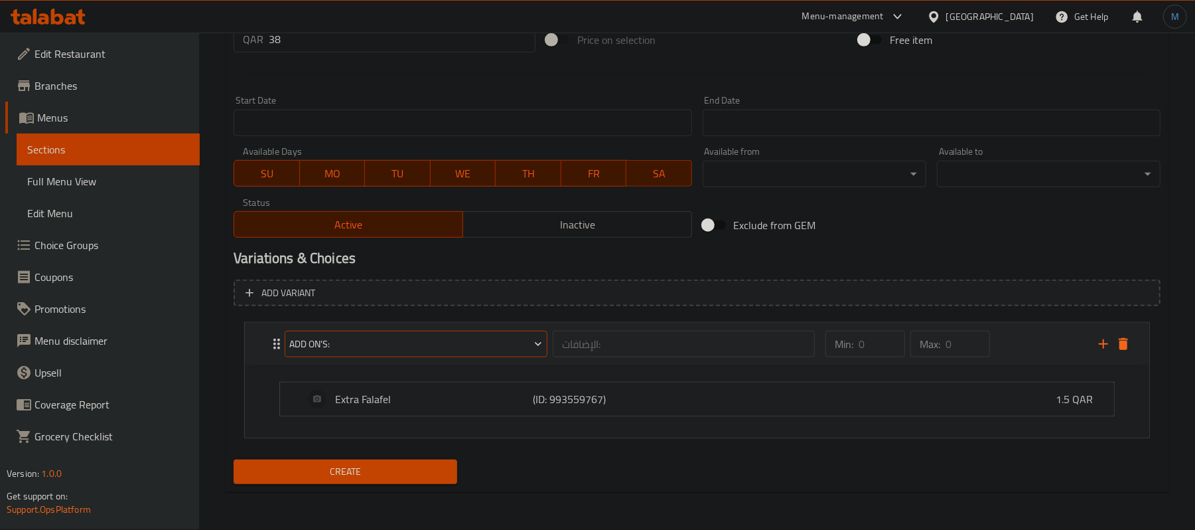
click at [376, 346] on span "Add On's:" at bounding box center [416, 344] width 253 height 17
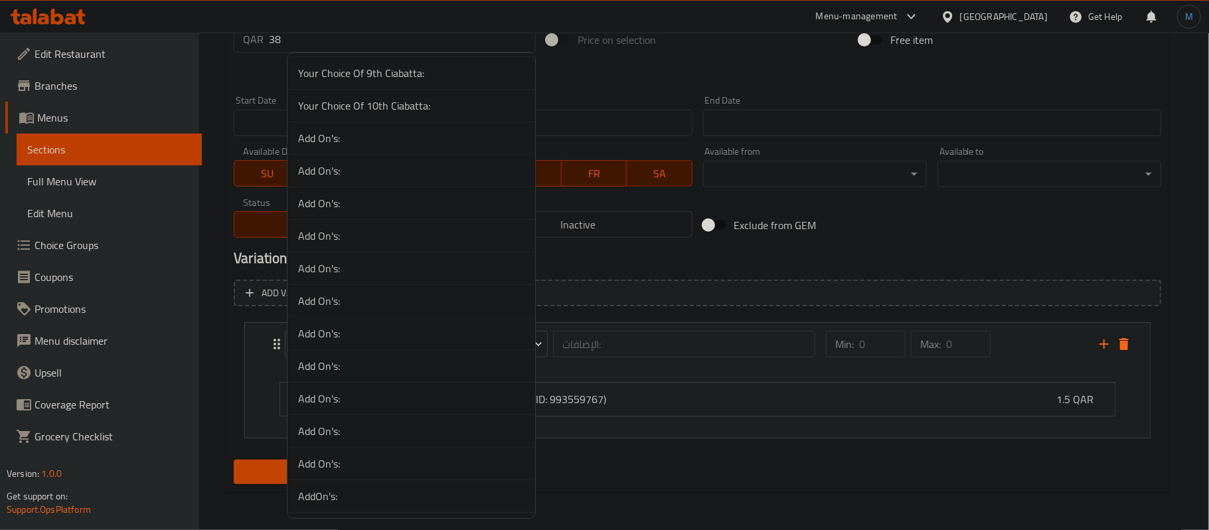
scroll to position [354, 0]
click at [377, 410] on span "AddOn's:" at bounding box center [411, 404] width 226 height 16
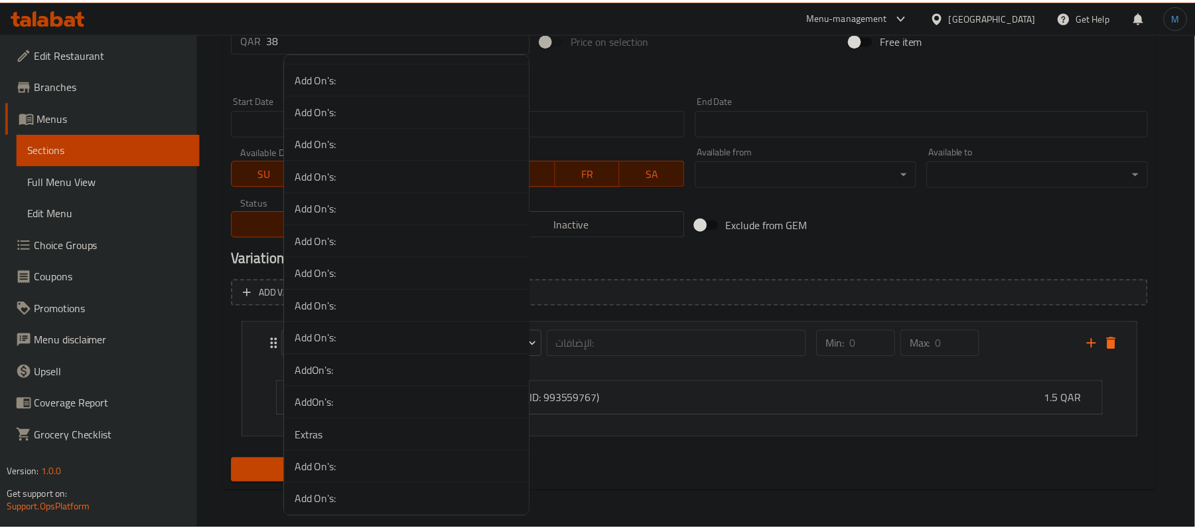
scroll to position [431, 0]
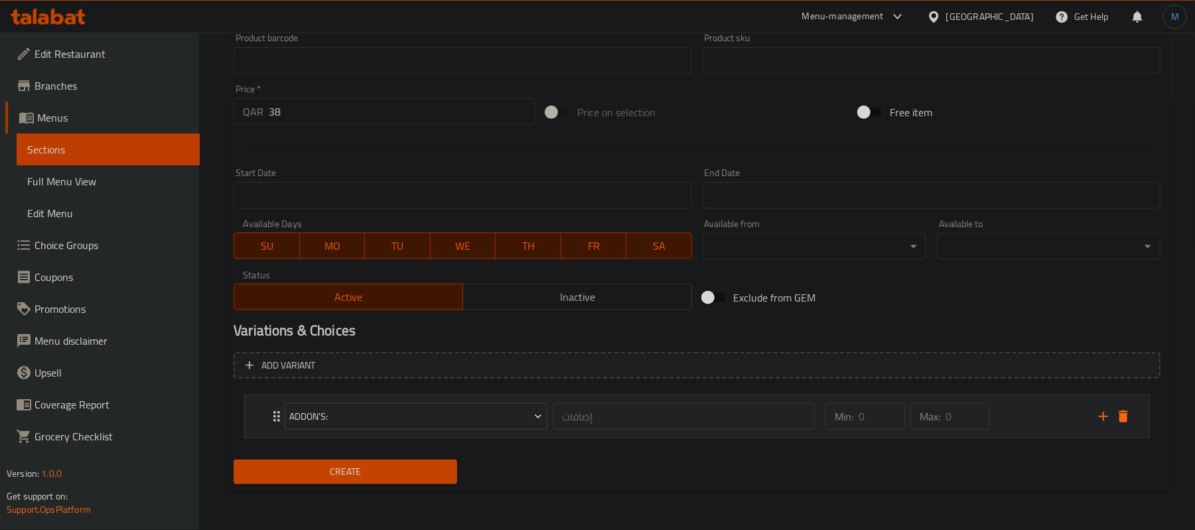
click at [1041, 421] on div "Min: 0 ​ Max: 0 ​" at bounding box center [954, 416] width 273 height 42
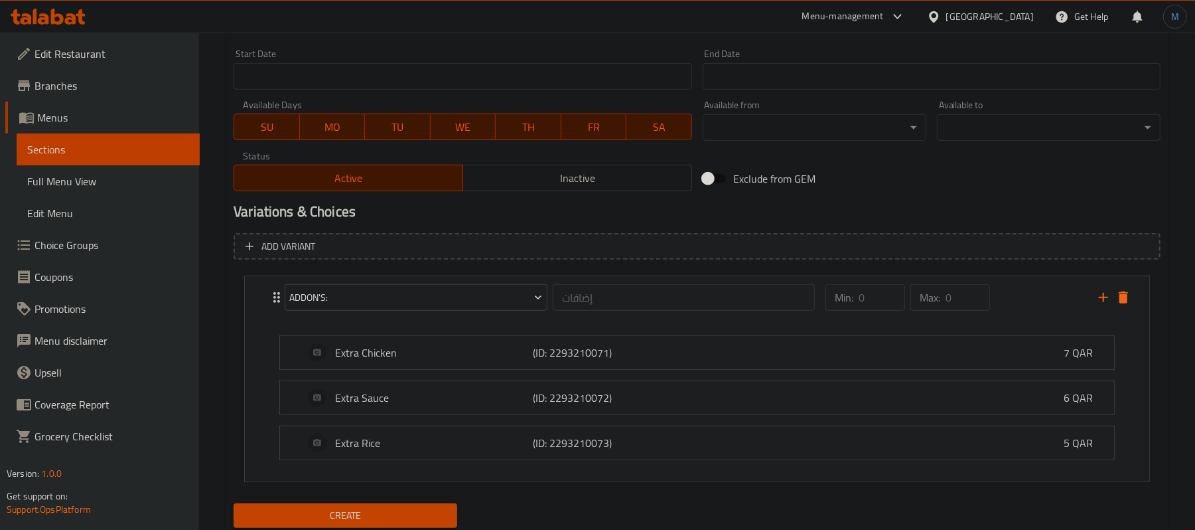
scroll to position [595, 0]
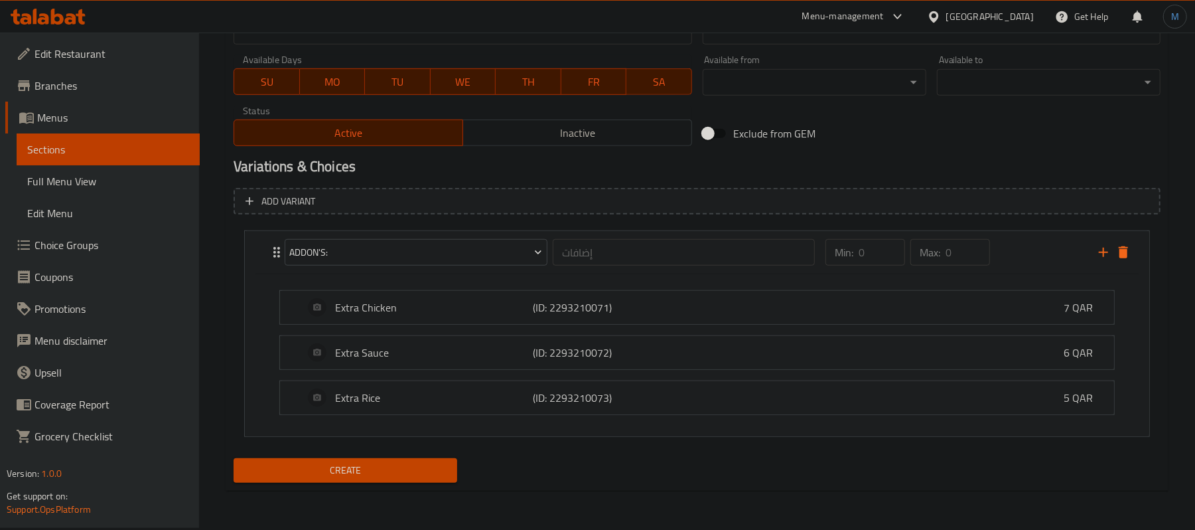
click at [508, 135] on span "Inactive" at bounding box center [578, 132] width 218 height 19
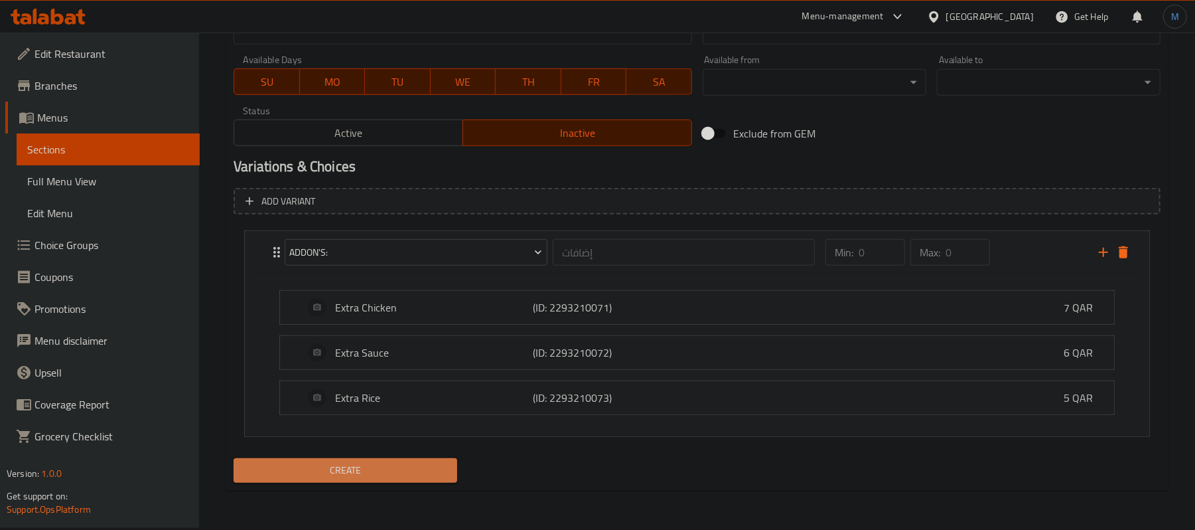
click at [400, 478] on span "Create" at bounding box center [345, 470] width 202 height 17
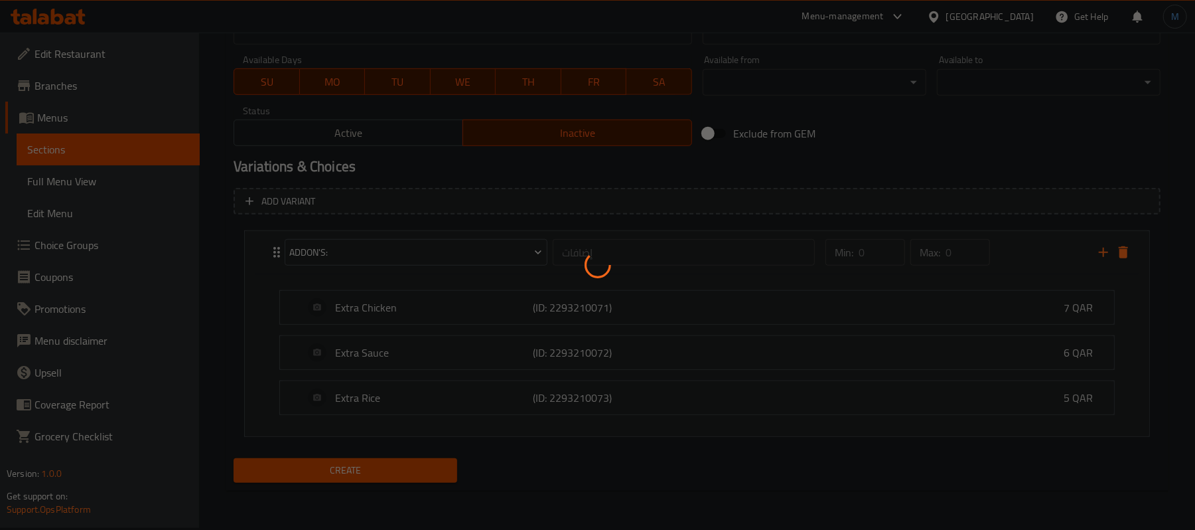
type input "0"
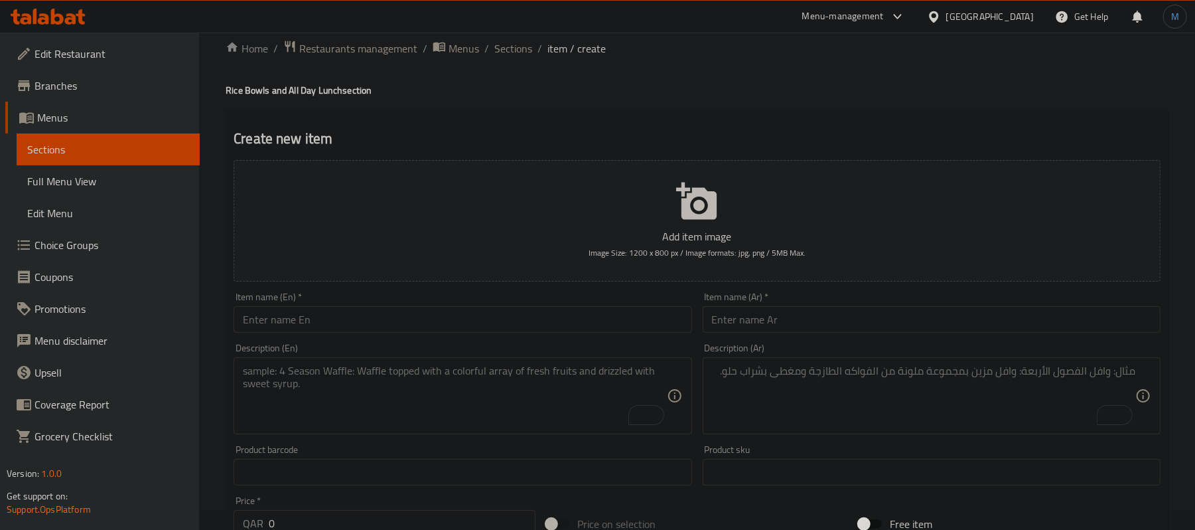
scroll to position [0, 0]
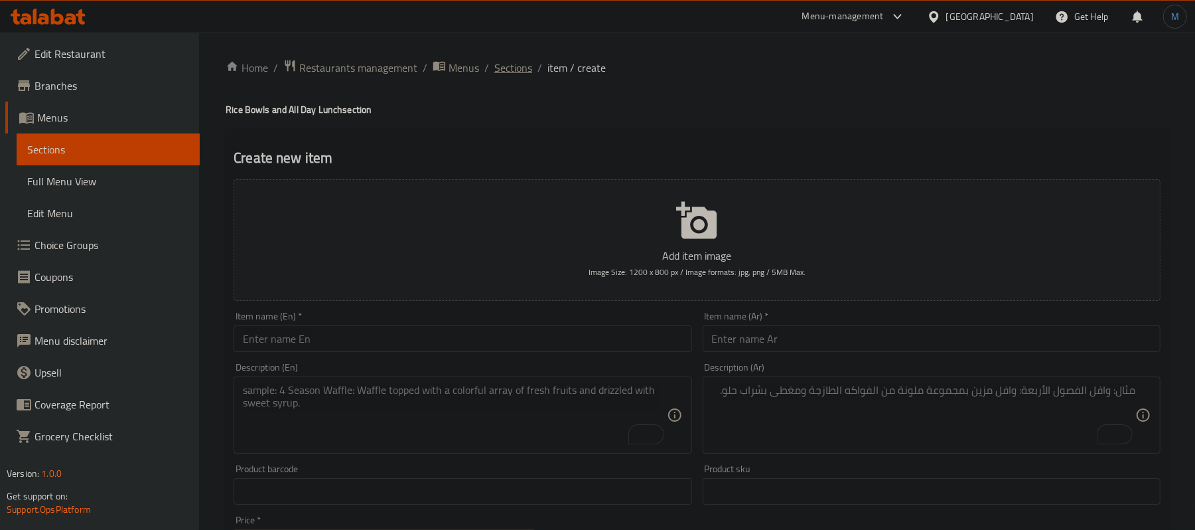
click at [500, 64] on span "Sections" at bounding box center [513, 68] width 38 height 16
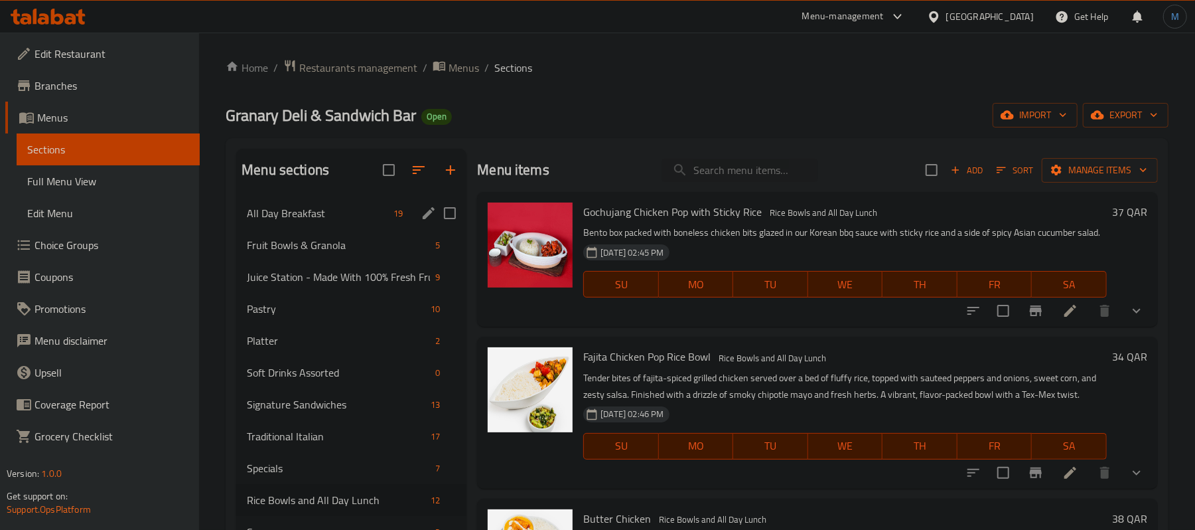
click at [333, 223] on div "All Day Breakfast 19" at bounding box center [351, 213] width 230 height 32
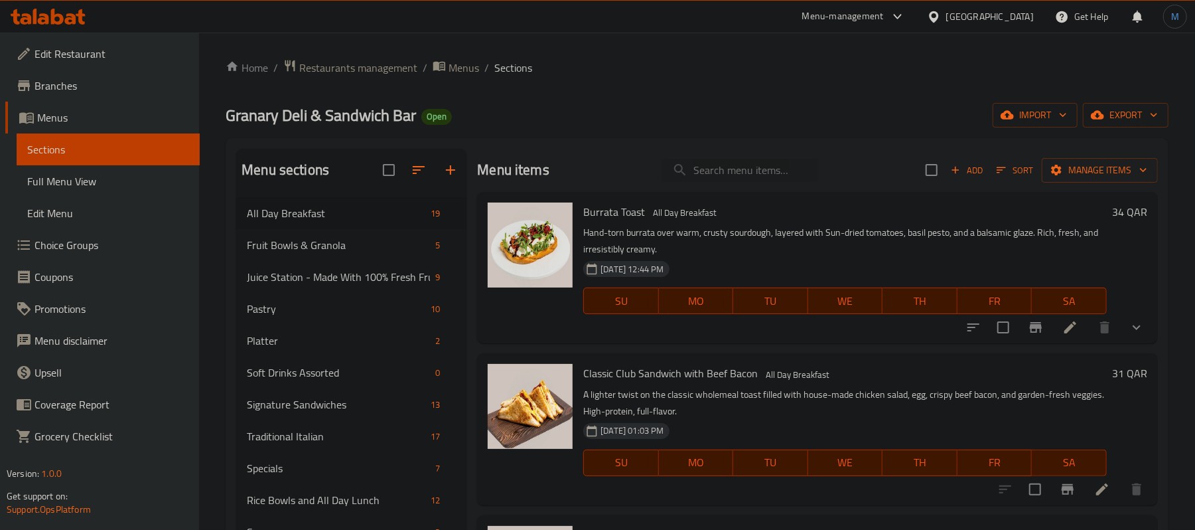
click at [957, 181] on div "Add Sort Manage items" at bounding box center [1042, 170] width 232 height 28
click at [965, 173] on span "Add" at bounding box center [967, 170] width 36 height 15
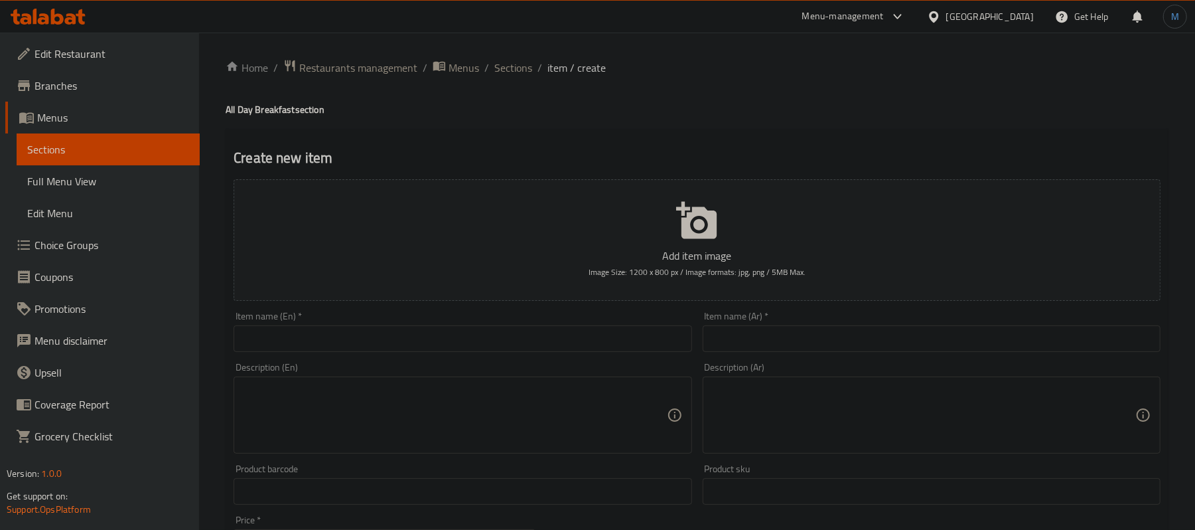
click at [508, 369] on div "Description (En) Description (En)" at bounding box center [463, 407] width 458 height 91
click at [348, 337] on input "text" at bounding box center [463, 338] width 458 height 27
paste input "Classic Club Sandwich with Bacon, Eggs & Chicken Salad"
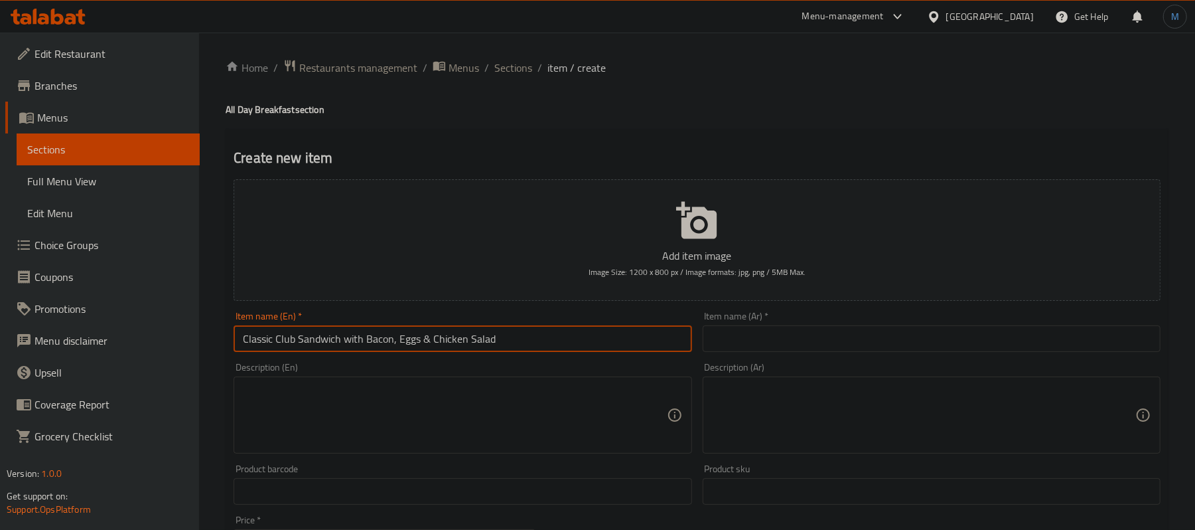
type input "Classic Club Sandwich with Bacon, Eggs & Chicken Salad"
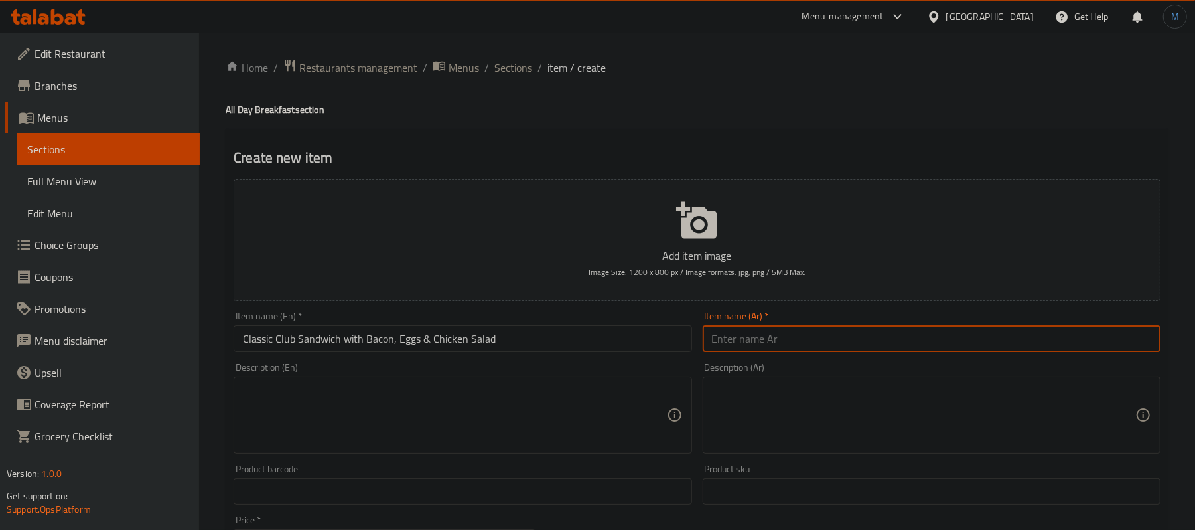
click at [901, 336] on input "text" at bounding box center [932, 338] width 458 height 27
paste input "ساندويتش كلوب كلاسيكي مع لحم مقدد وبيض وسلطة دجاج"
type input "ساندويتش كلوب كلاسيكي مع لحم مقدد وبيض وسلطة دجاج"
click at [367, 342] on input "Classic Club Sandwich with Bacon, Eggs & Chicken Salad" at bounding box center [463, 338] width 458 height 27
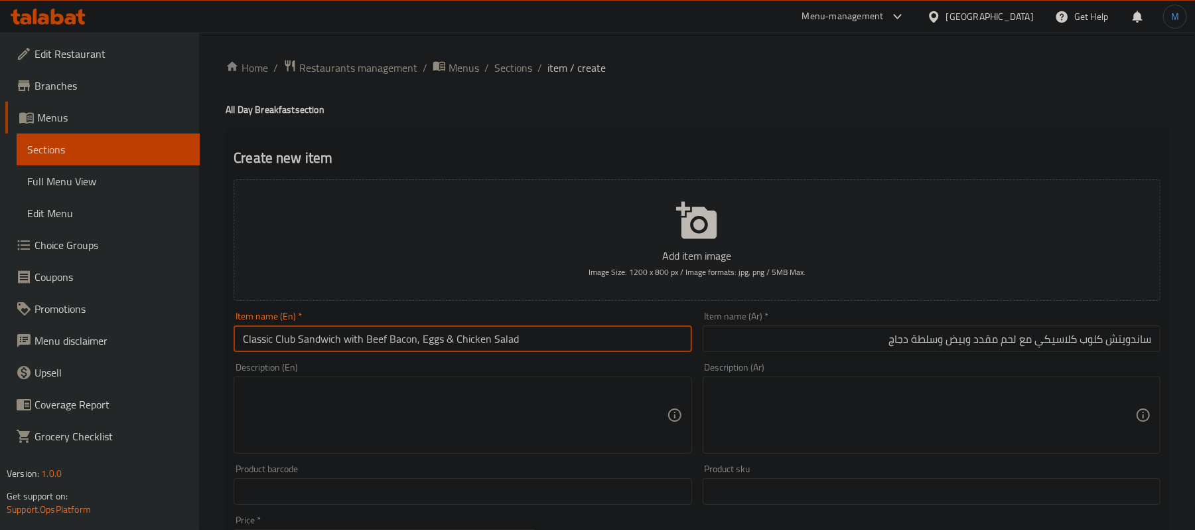
type input "Classic Club Sandwich with Beef Bacon, Eggs & Chicken Salad"
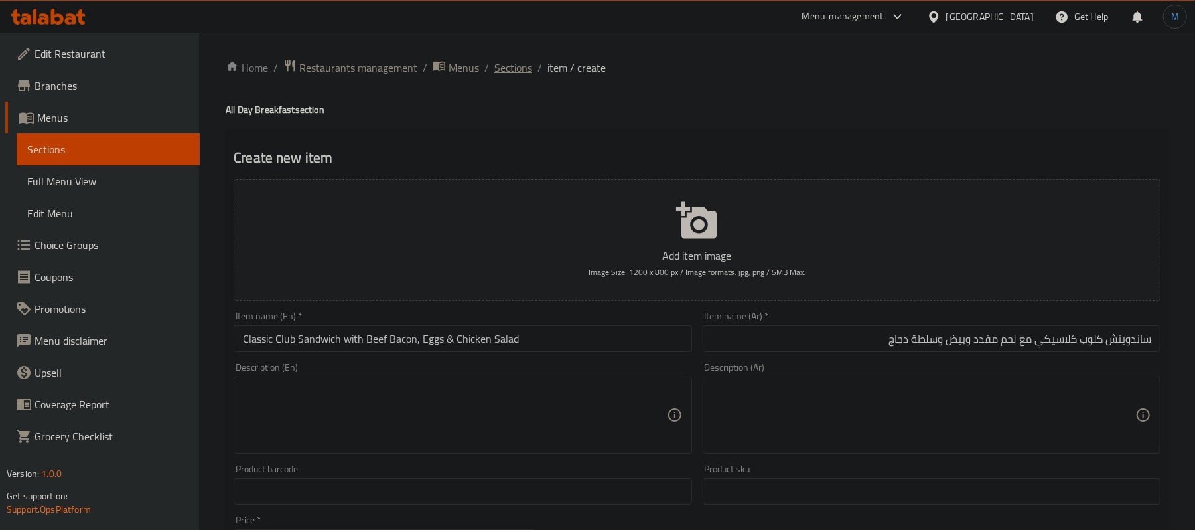
click at [520, 73] on span "Sections" at bounding box center [513, 68] width 38 height 16
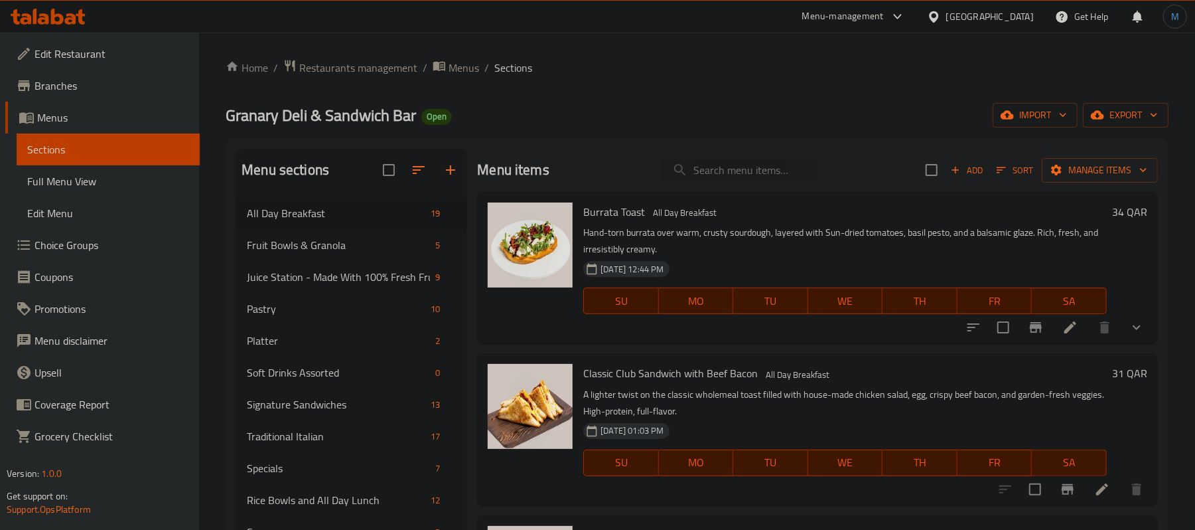
click at [700, 378] on span "Classic Club Sandwich with Beef Bacon" at bounding box center [670, 373] width 175 height 20
click at [1097, 485] on li at bounding box center [1102, 489] width 37 height 24
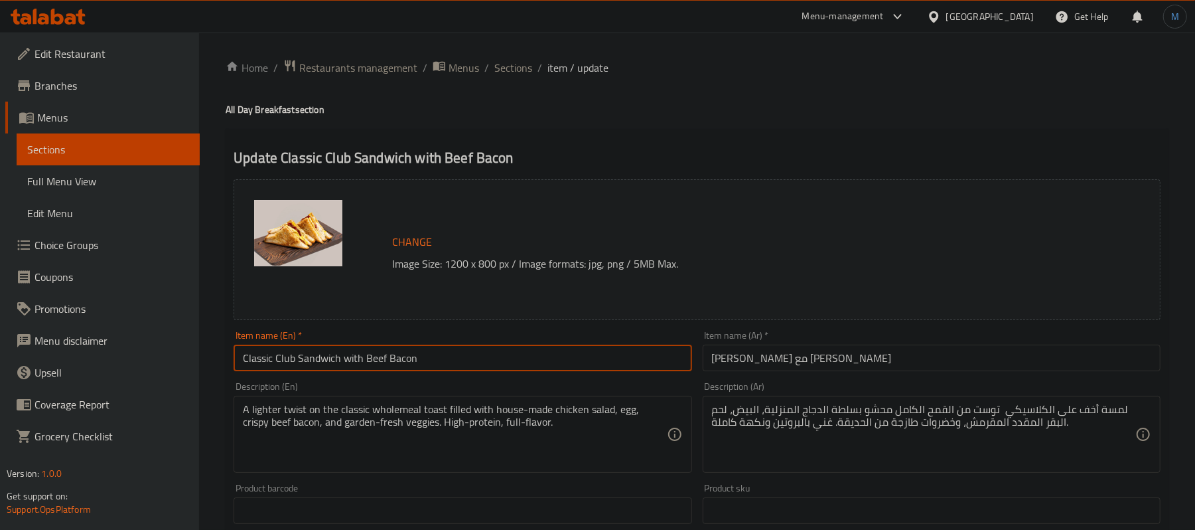
click at [575, 356] on input "Classic Club Sandwich with Beef Bacon" at bounding box center [463, 357] width 458 height 27
paste input "acon, Eggs & Chicken Salad"
click at [369, 356] on input "Classic Club Sandwich with Bacon, Eggs & Chicken Salad" at bounding box center [463, 357] width 458 height 27
click at [636, 354] on input "Classic Club Sandwich with Beef Bacon, Eggs & Chicken Salad" at bounding box center [463, 357] width 458 height 27
type input "Classic Club Sandwich with Beef Bacon, Eggs & Chicken Salad"
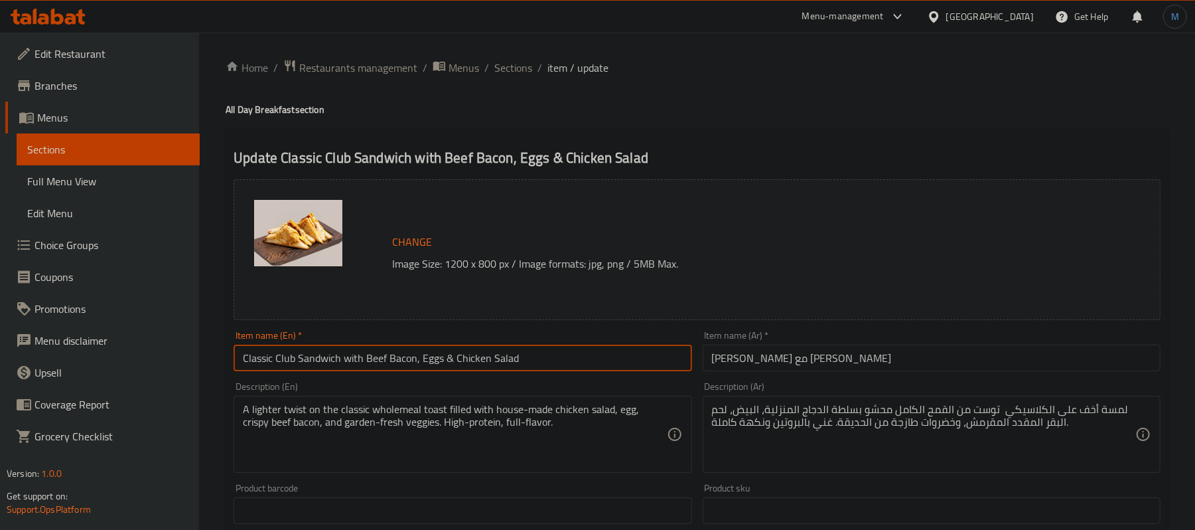
click at [986, 365] on input "كلوب ساندويتش كلاسيكي مع بيف بيكون" at bounding box center [932, 357] width 458 height 27
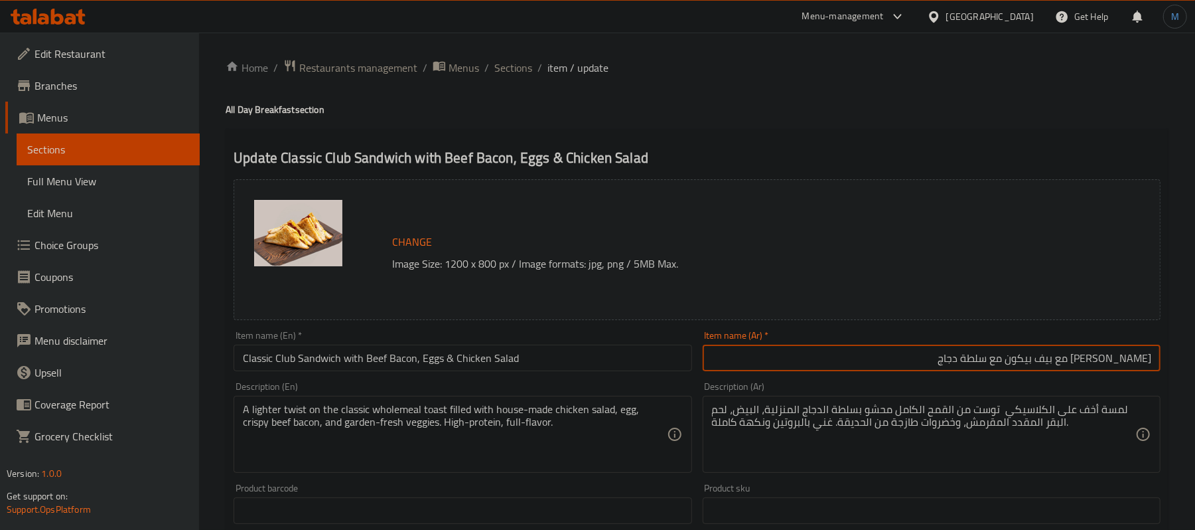
type input "كلوب ساندويتش كلاسيكي مع بيف بيكون مع سلطة دجاج"
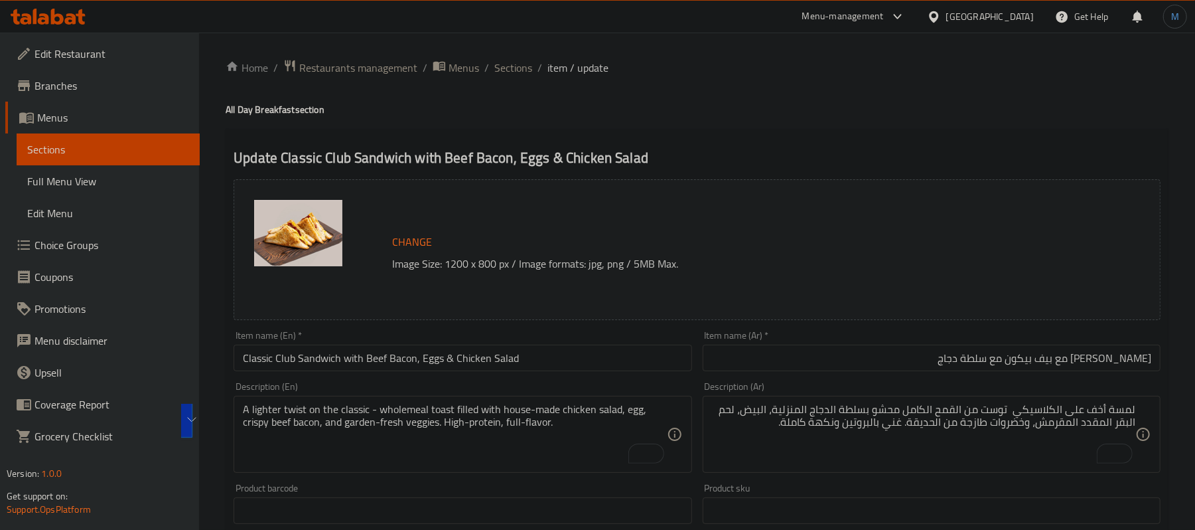
click at [858, 374] on div "Item name (Ar)   * كلوب ساندويتش كلاسيكي مع بيف بيكون مع سلطة دجاج Item name (A…" at bounding box center [932, 350] width 469 height 51
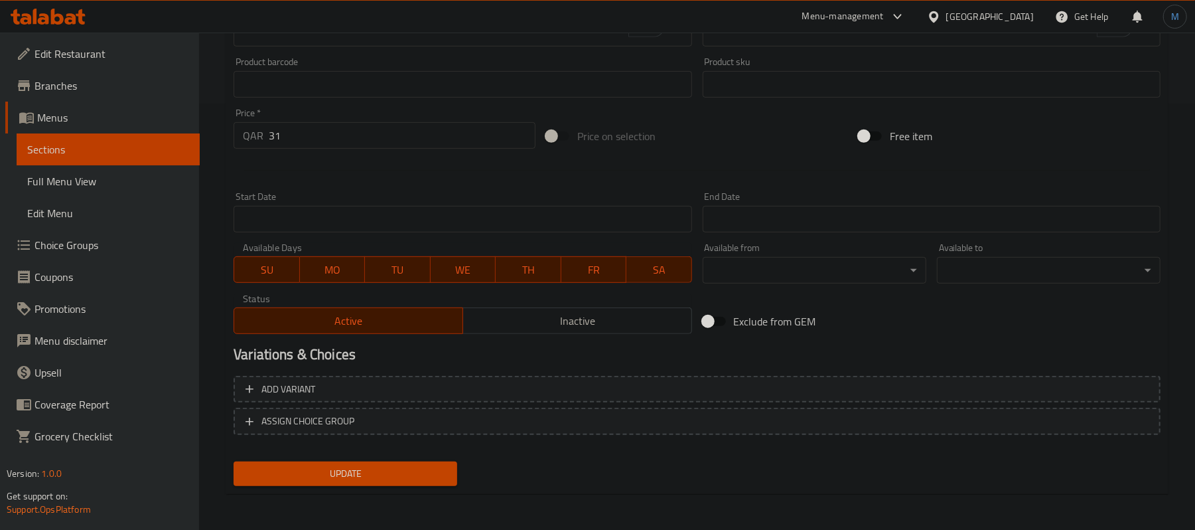
click at [431, 478] on span "Update" at bounding box center [345, 473] width 202 height 17
click at [404, 479] on span "Update" at bounding box center [345, 473] width 202 height 17
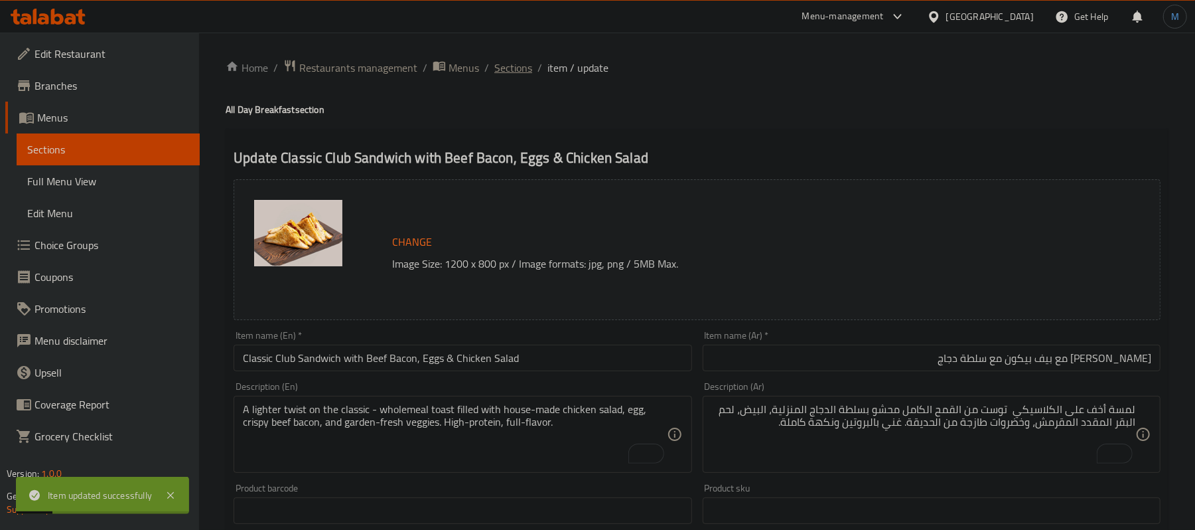
click at [505, 62] on span "Sections" at bounding box center [513, 68] width 38 height 16
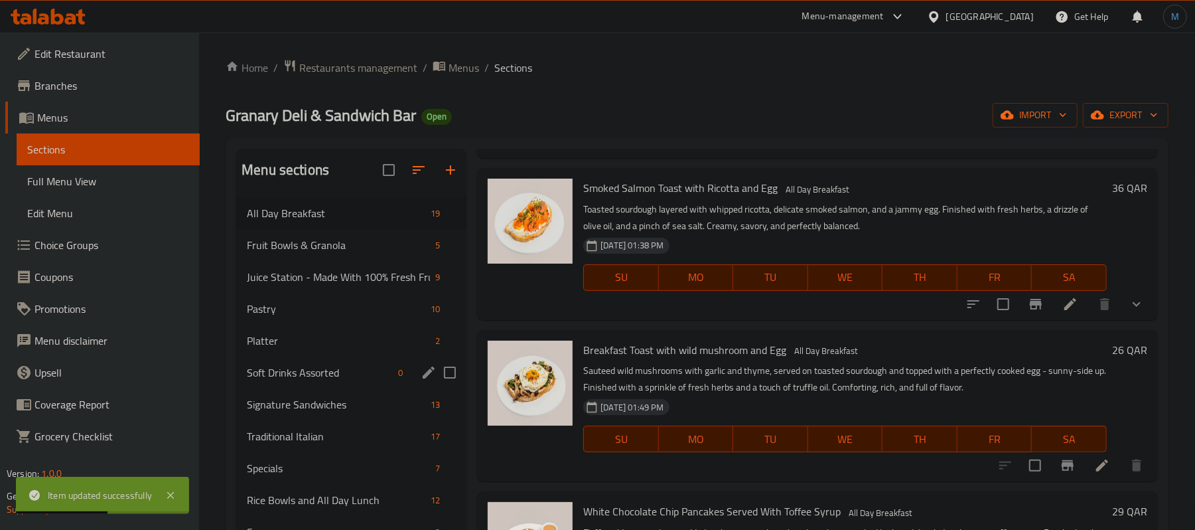
scroll to position [531, 0]
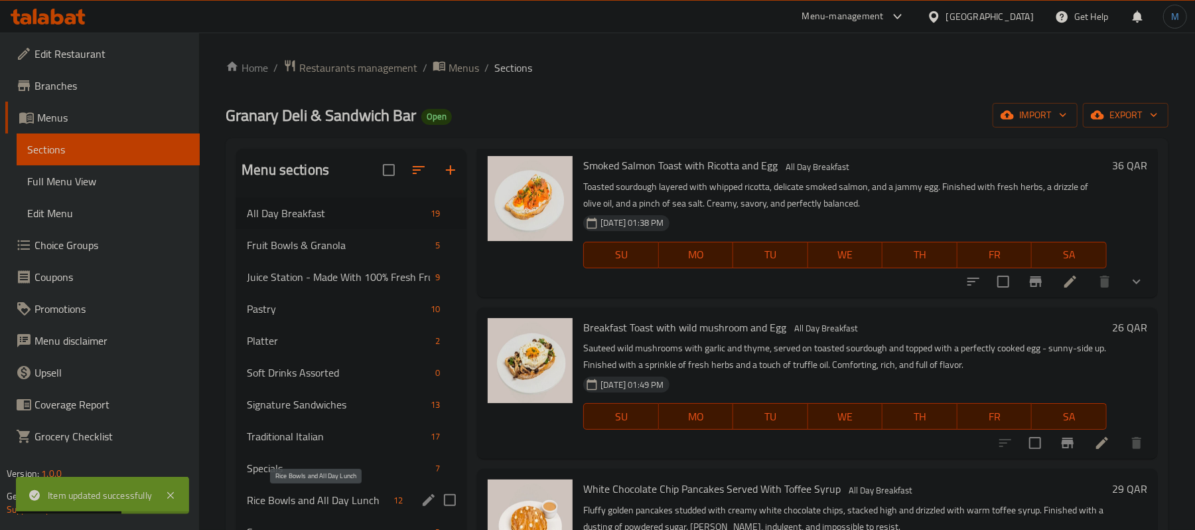
click at [320, 504] on span "Rice Bowls and All Day Lunch" at bounding box center [317, 500] width 141 height 16
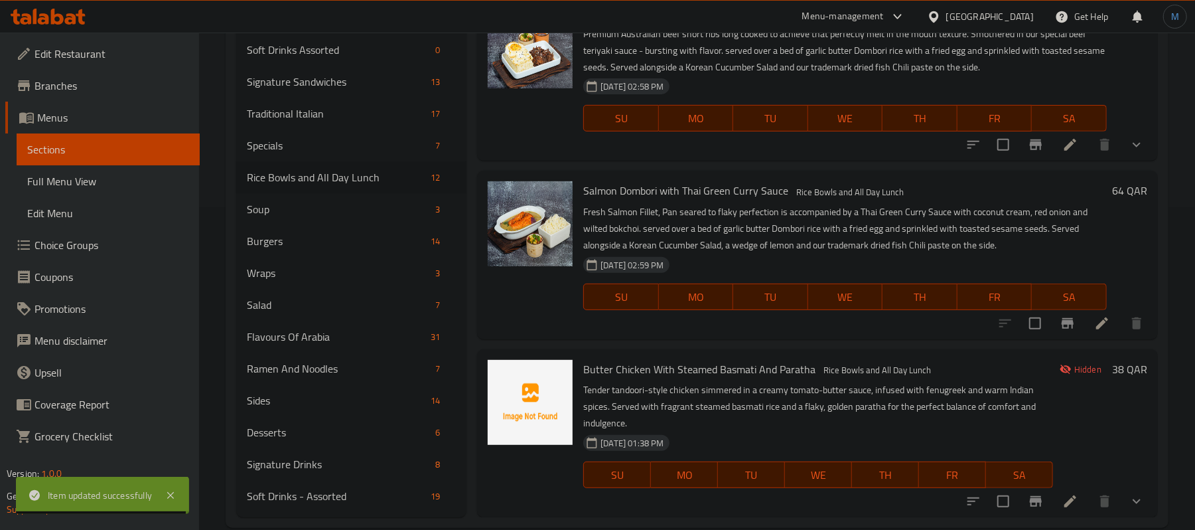
scroll to position [348, 0]
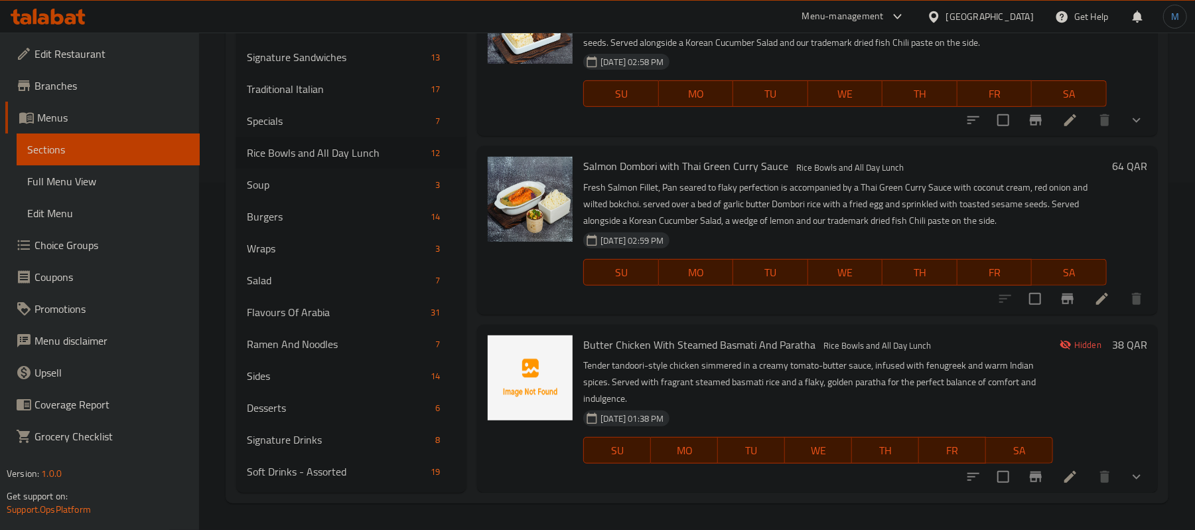
click at [779, 346] on span "Butter Chicken With Steamed Basmati And Paratha" at bounding box center [699, 345] width 232 height 20
copy h6 "Butter Chicken With Steamed Basmati And Paratha"
click at [829, 378] on p "Tender tandoori-style chicken simmered in a creamy tomato-butter sauce, infused…" at bounding box center [818, 382] width 470 height 50
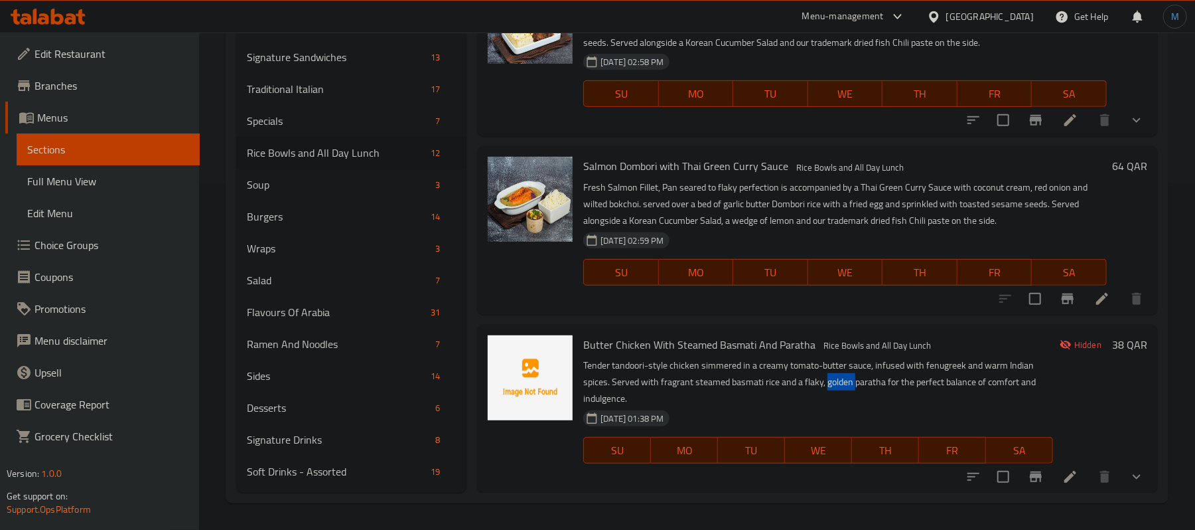
click at [829, 378] on p "Tender tandoori-style chicken simmered in a creamy tomato-butter sauce, infused…" at bounding box center [818, 382] width 470 height 50
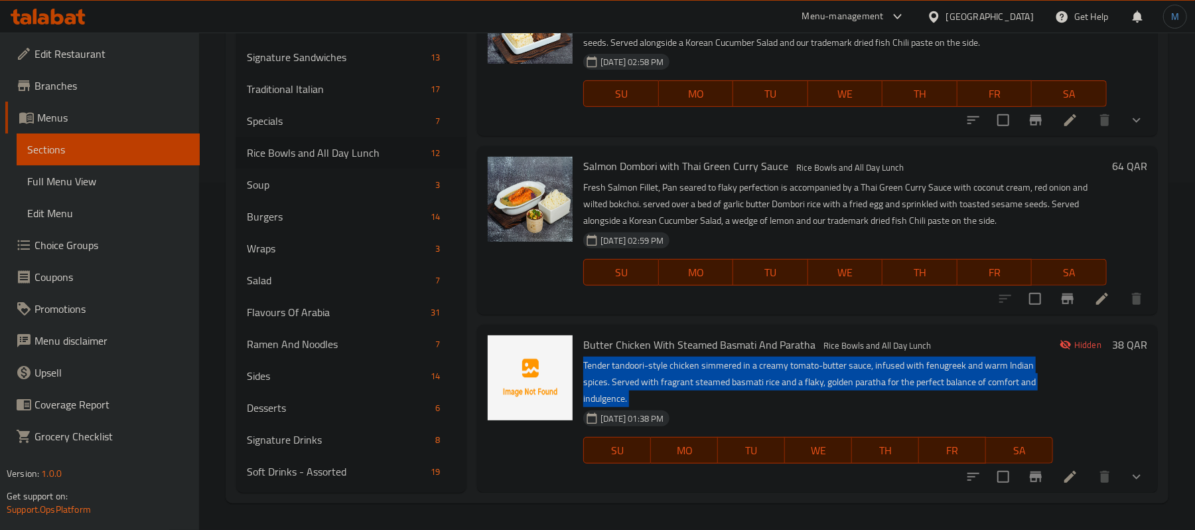
click at [829, 378] on p "Tender tandoori-style chicken simmered in a creamy tomato-butter sauce, infused…" at bounding box center [818, 382] width 470 height 50
click at [690, 362] on p "Tender tandoori-style chicken simmered in a creamy tomato-butter sauce, infused…" at bounding box center [818, 382] width 470 height 50
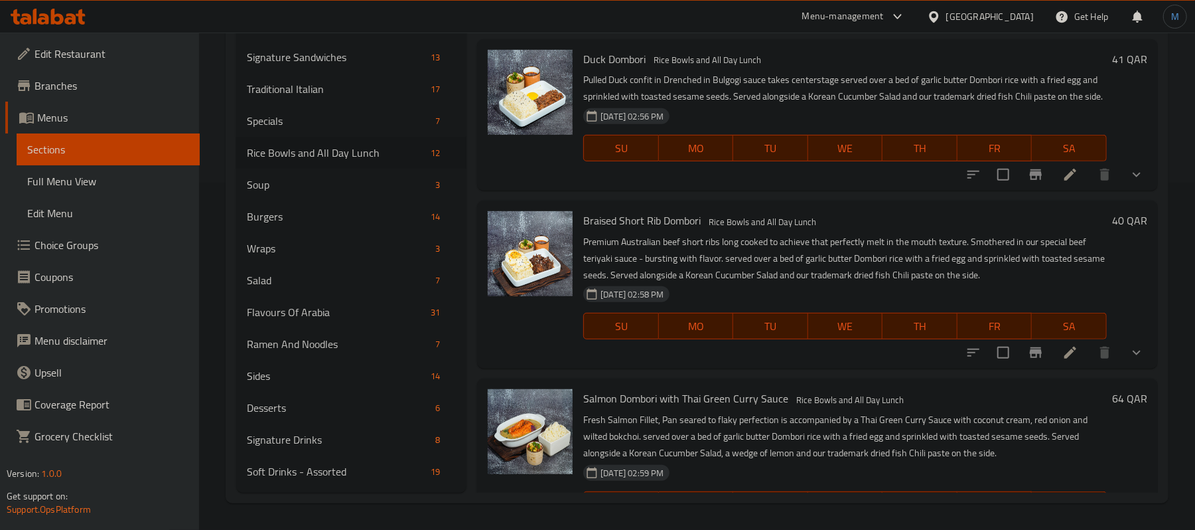
drag, startPoint x: 1158, startPoint y: 113, endPoint x: 1150, endPoint y: 96, distance: 18.4
click at [1150, 96] on div "Menu sections All Day Breakfast 19 Fruit Bowls & Granola 5 Juice Station - Made…" at bounding box center [697, 147] width 943 height 712
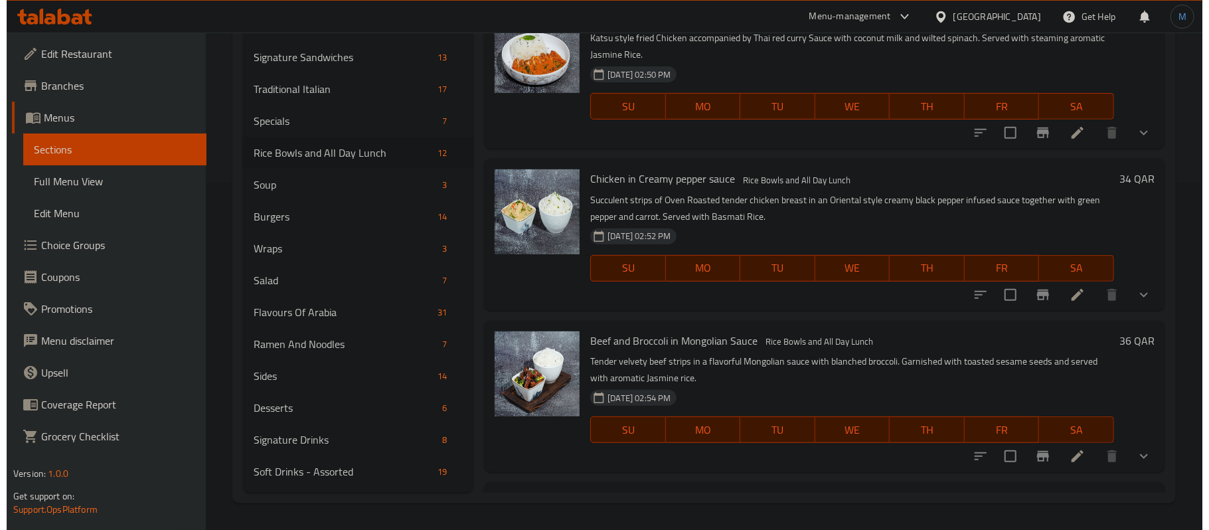
scroll to position [0, 0]
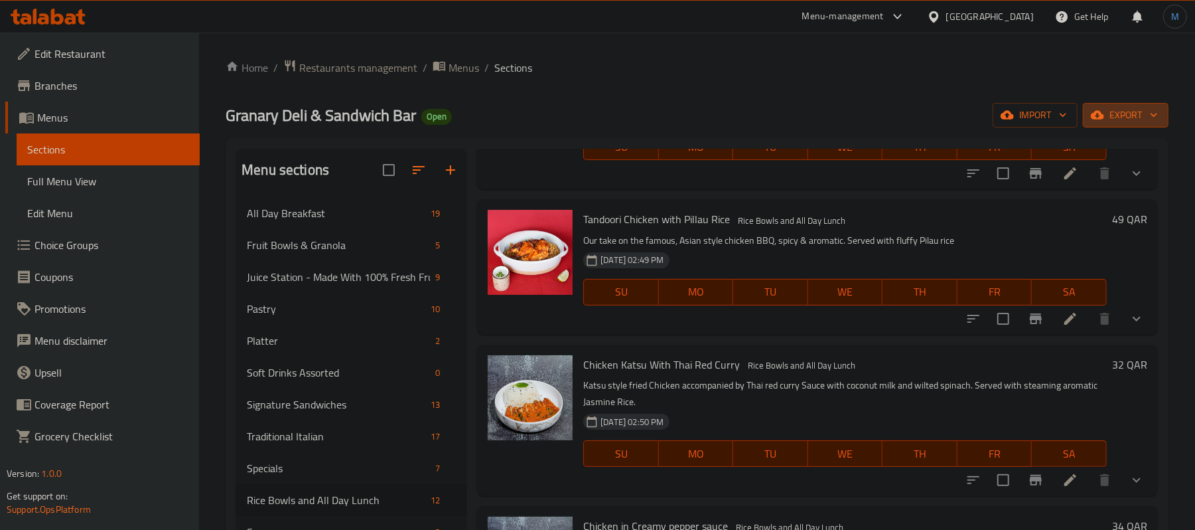
click at [1137, 117] on span "export" at bounding box center [1126, 115] width 64 height 17
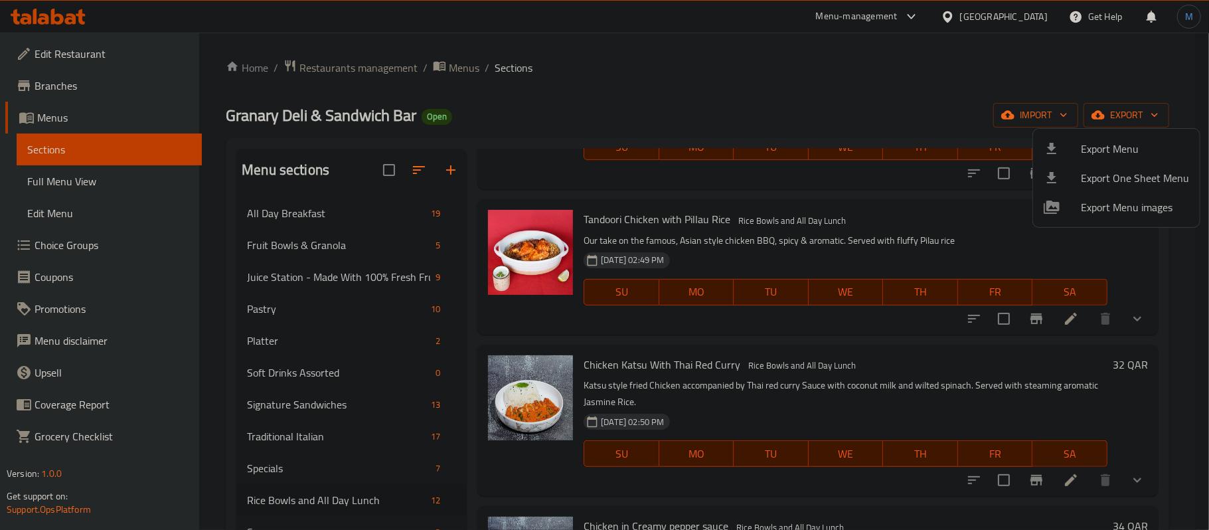
click at [1114, 149] on span "Export Menu" at bounding box center [1135, 149] width 108 height 16
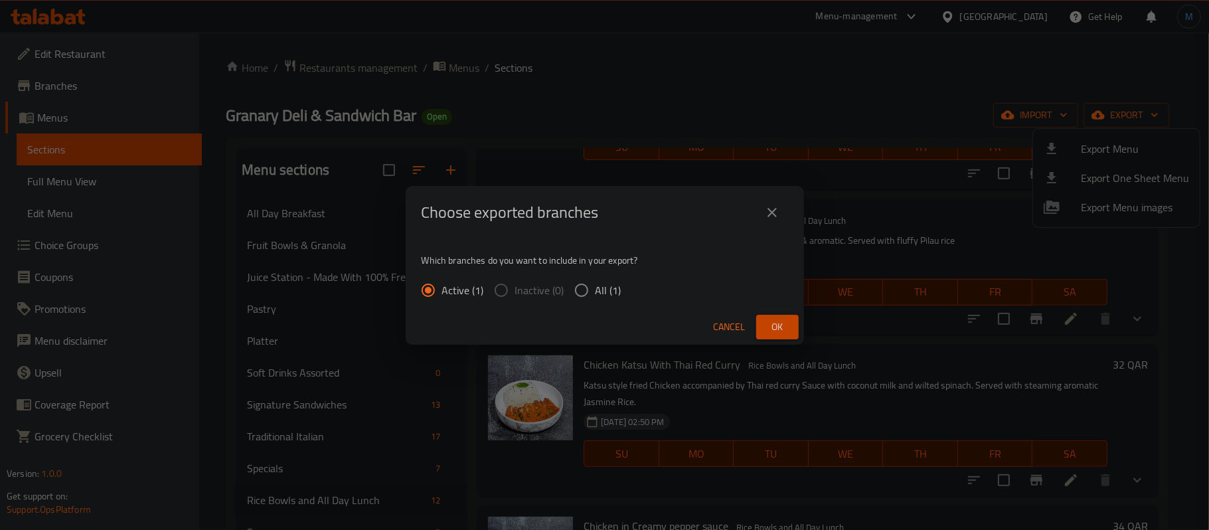
click at [779, 321] on span "Ok" at bounding box center [777, 327] width 21 height 17
